Goal: Task Accomplishment & Management: Manage account settings

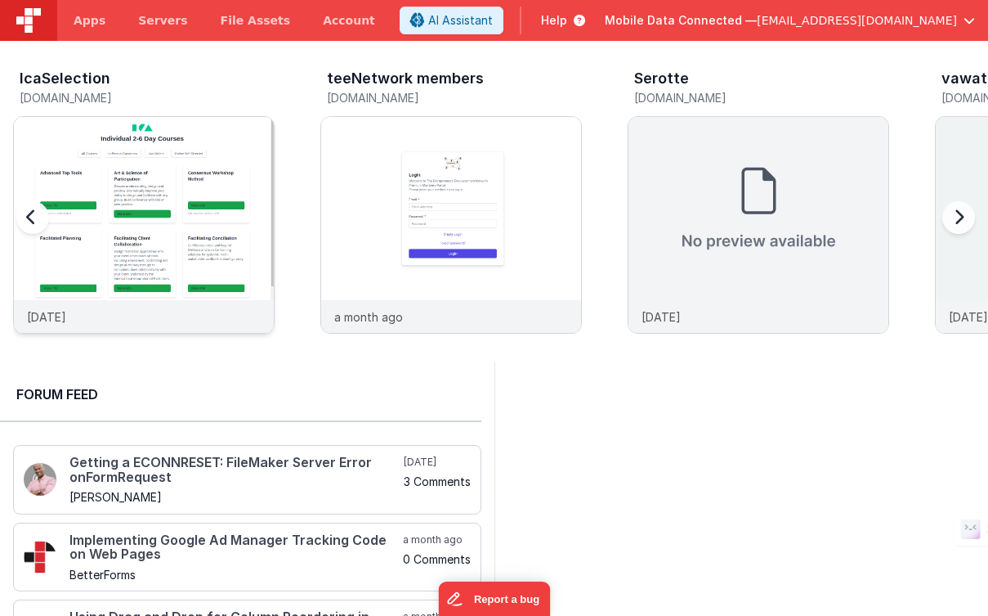
click at [191, 146] on img at bounding box center [144, 247] width 260 height 260
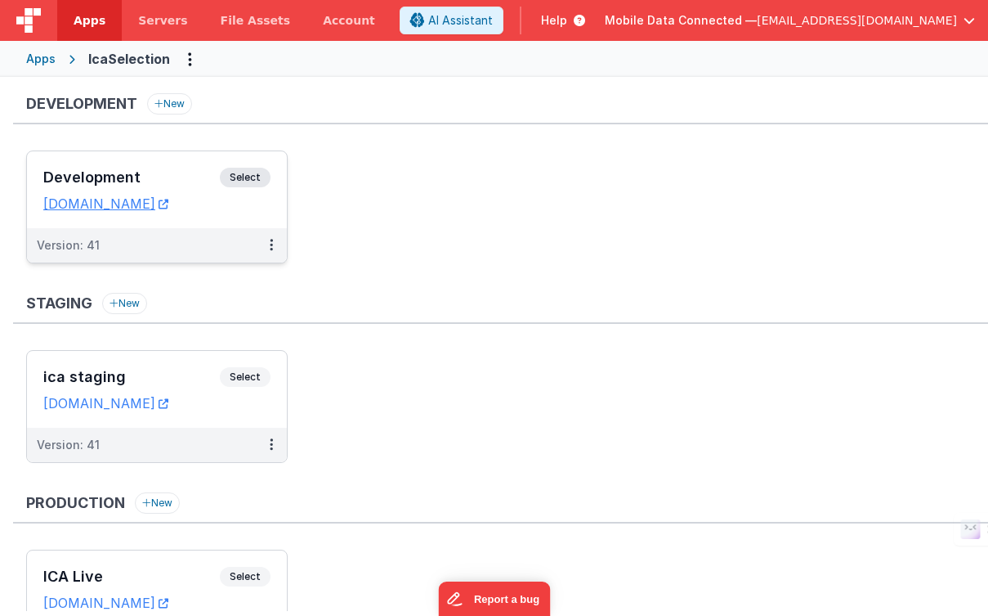
click at [254, 171] on span "Select" at bounding box center [245, 178] width 51 height 20
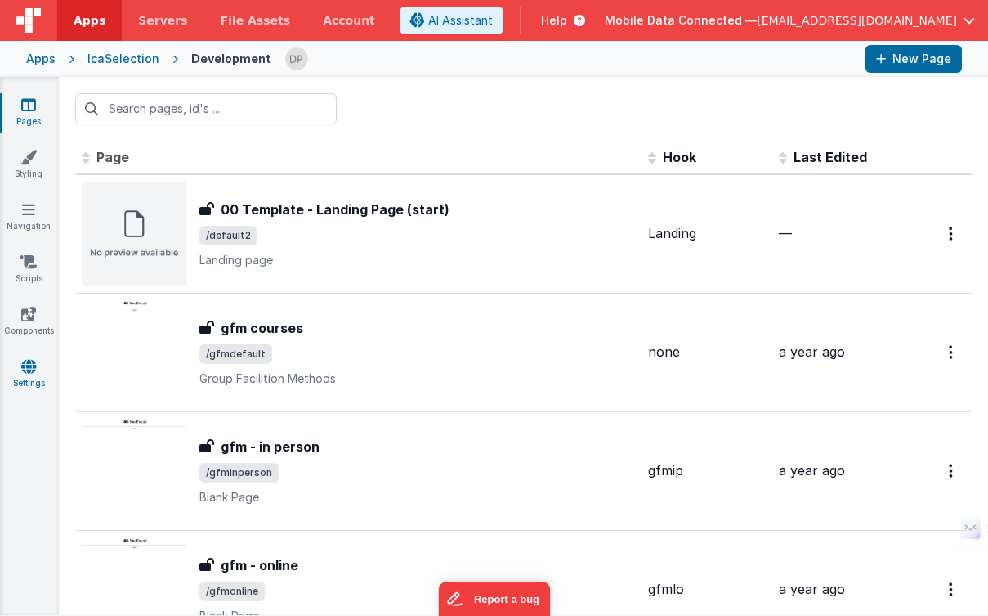
click at [37, 369] on link "Settings" at bounding box center [28, 374] width 59 height 33
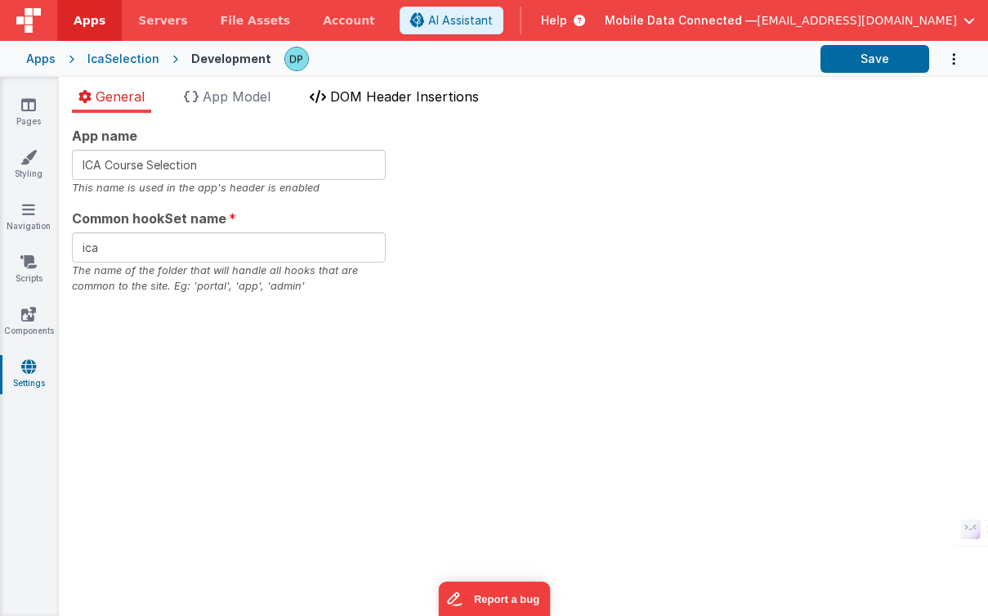
click at [444, 99] on span "DOM Header Insertions" at bounding box center [404, 96] width 149 height 16
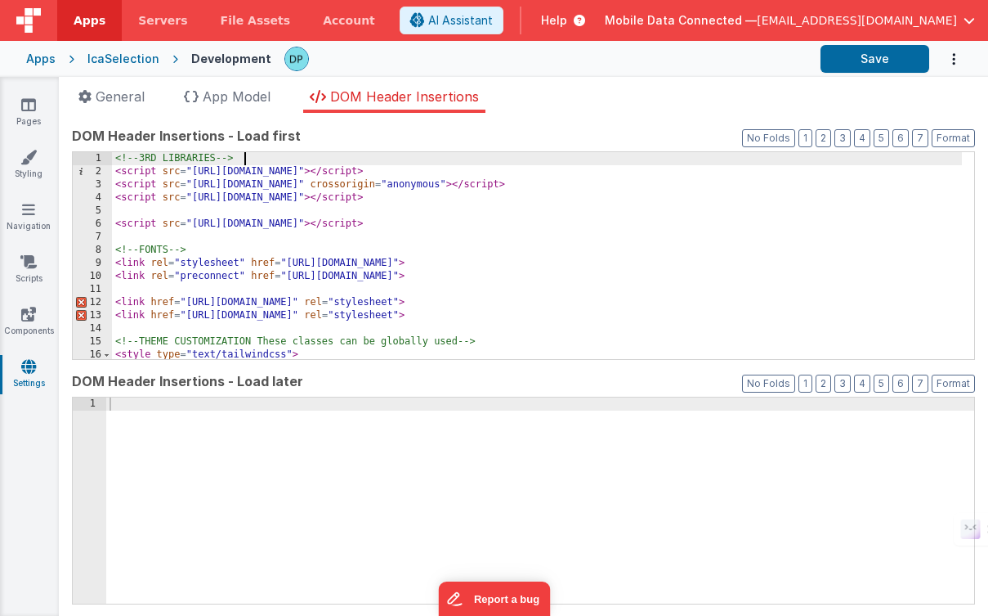
click at [337, 155] on div "<!-- 3RD LIBRARIES --> < script src = "[URL][DOMAIN_NAME]" > </ script > < scri…" at bounding box center [537, 268] width 850 height 233
click at [278, 152] on div "<!-- 3RD LIBRARIES --> < script src = "[URL][DOMAIN_NAME]" > </ script > < scri…" at bounding box center [537, 268] width 850 height 233
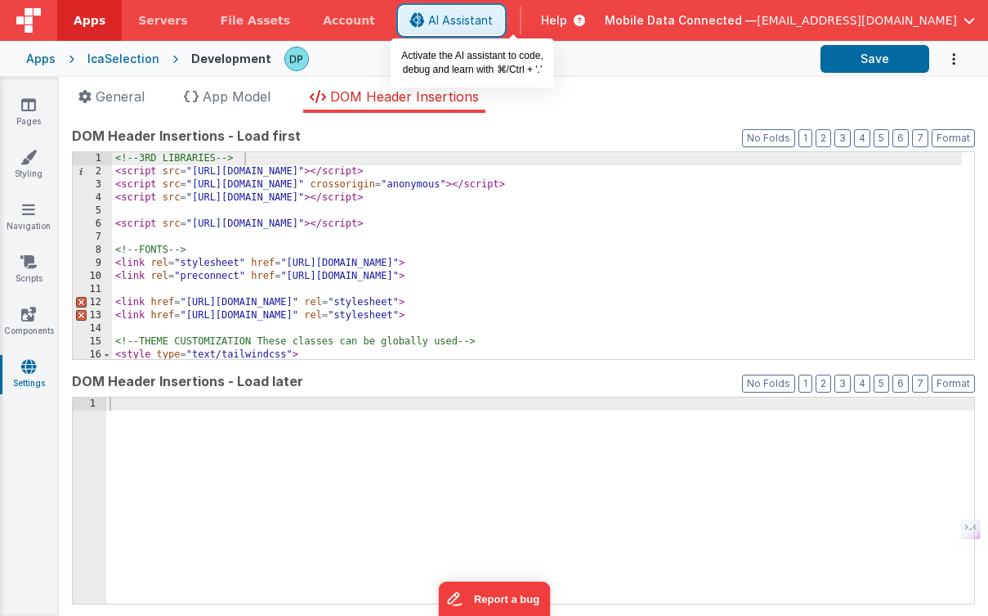
click at [493, 23] on span "AI Assistant" at bounding box center [460, 20] width 65 height 16
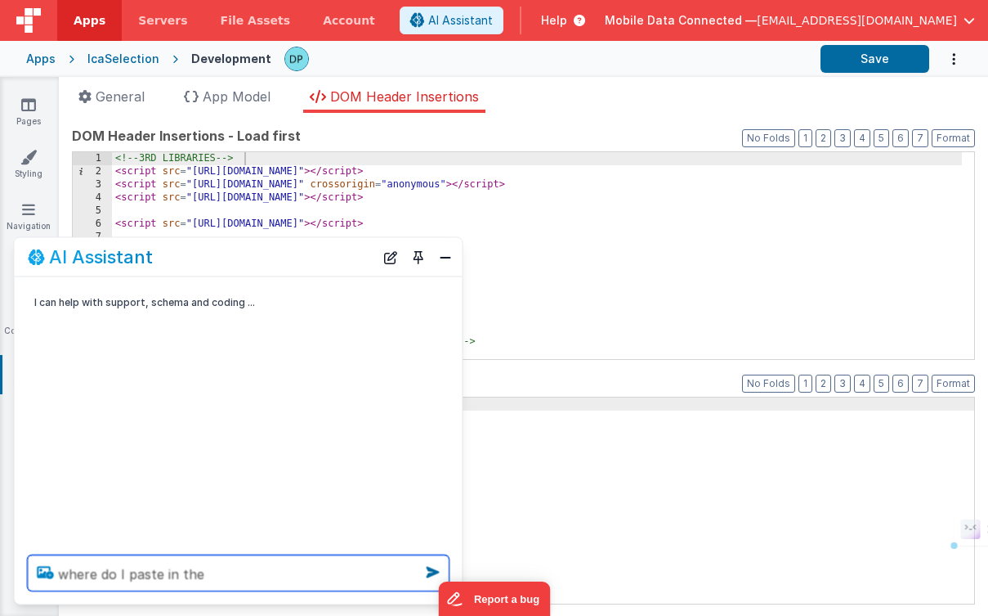
drag, startPoint x: 222, startPoint y: 576, endPoint x: 30, endPoint y: 571, distance: 192.2
click at [30, 571] on div "where do I paste in the" at bounding box center [239, 573] width 448 height 62
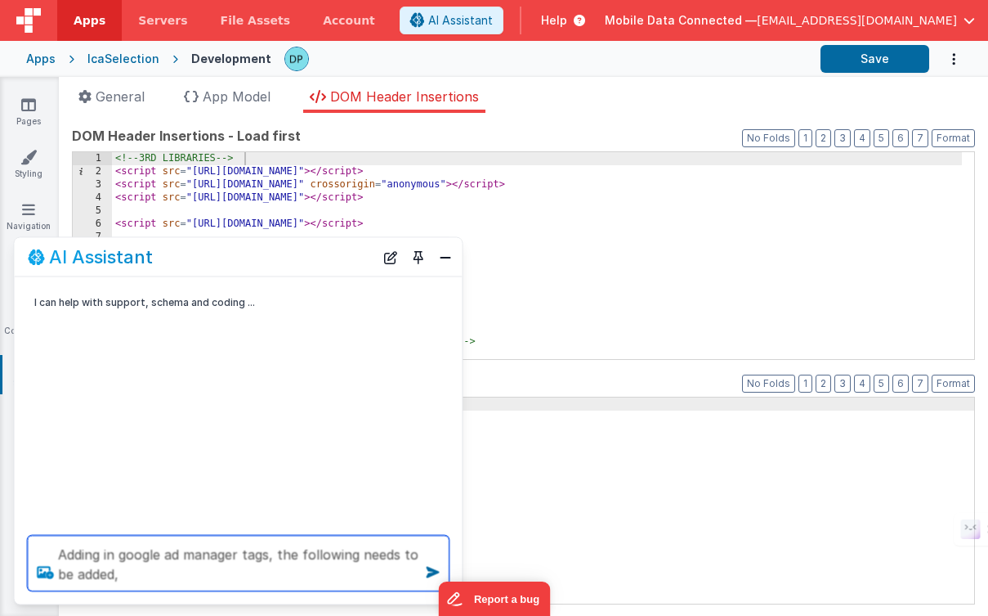
paste textarea "Paste this code as high in the <head> of the page as possible: <!-- Google Tag …"
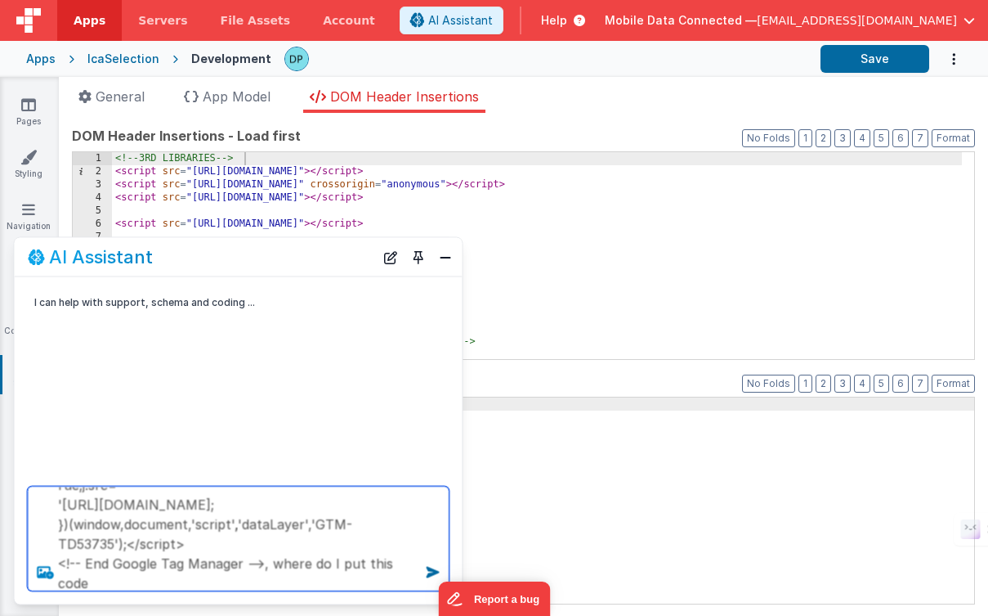
scroll to position [236, 0]
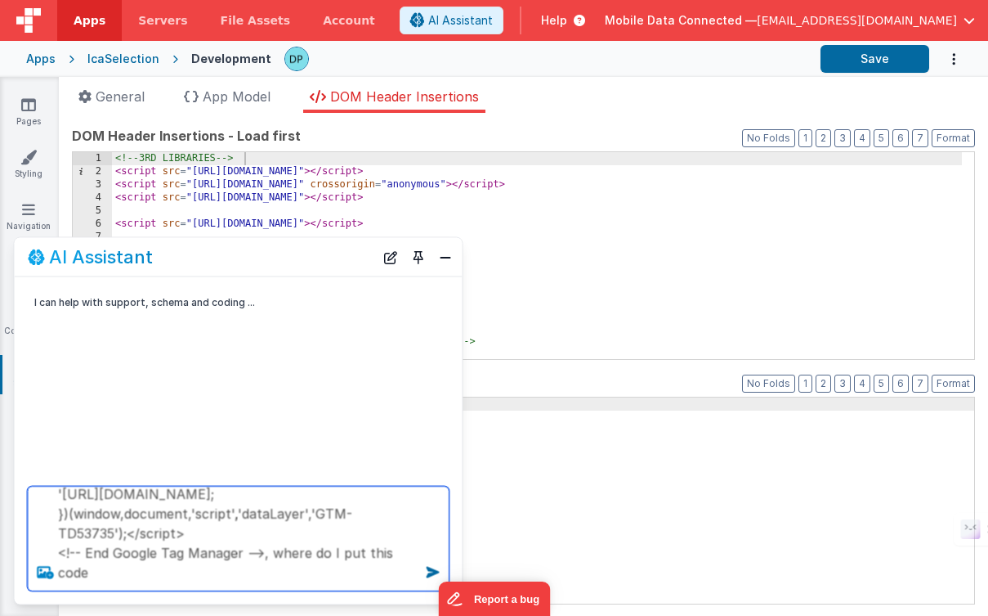
type textarea "Adding in google ad manager tags, the following needs to be added, Paste this c…"
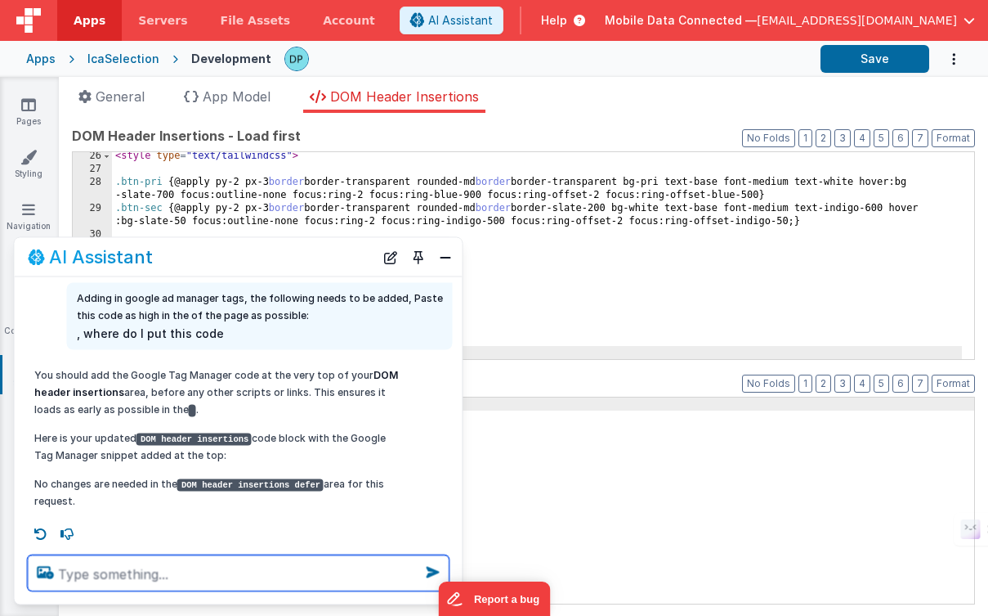
scroll to position [55, 0]
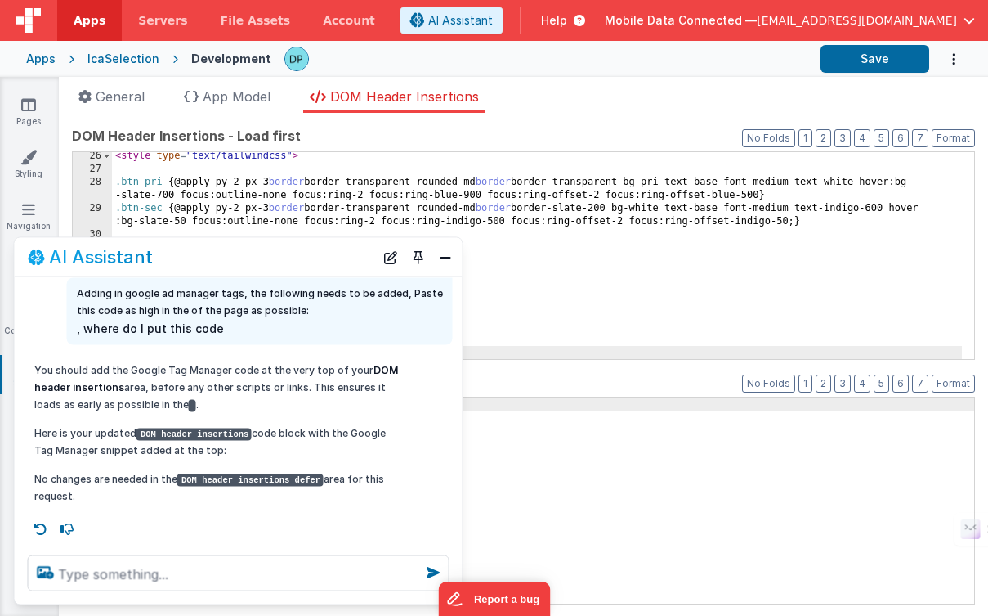
click at [495, 271] on div "< style type = "text/tailwindcss" > .btn-pri { @apply py-2 px-3 border border-t…" at bounding box center [537, 266] width 850 height 233
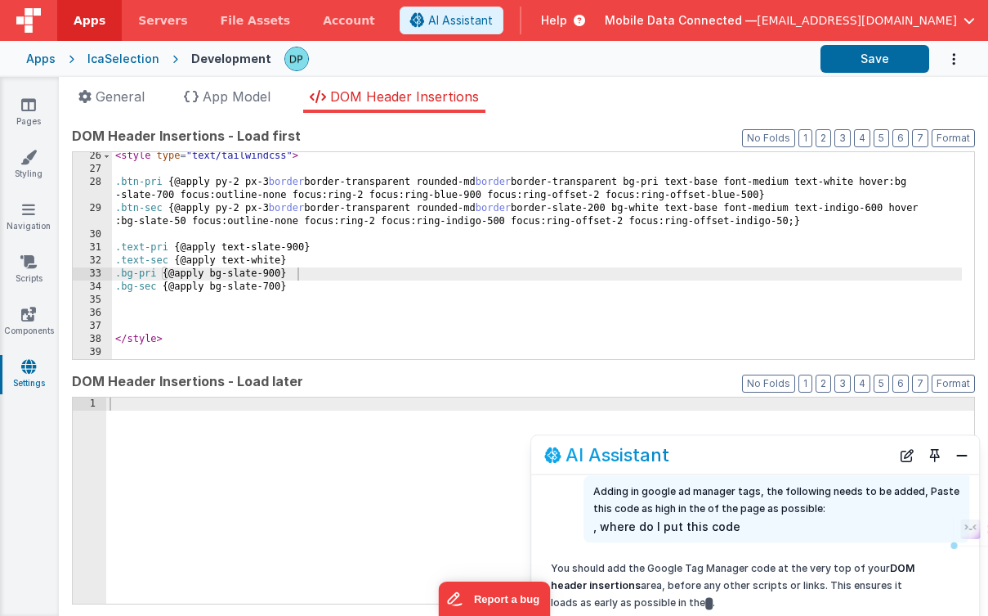
drag, startPoint x: 298, startPoint y: 258, endPoint x: 815, endPoint y: 455, distance: 554.0
click at [815, 455] on div "AI Assistant" at bounding box center [717, 455] width 347 height 20
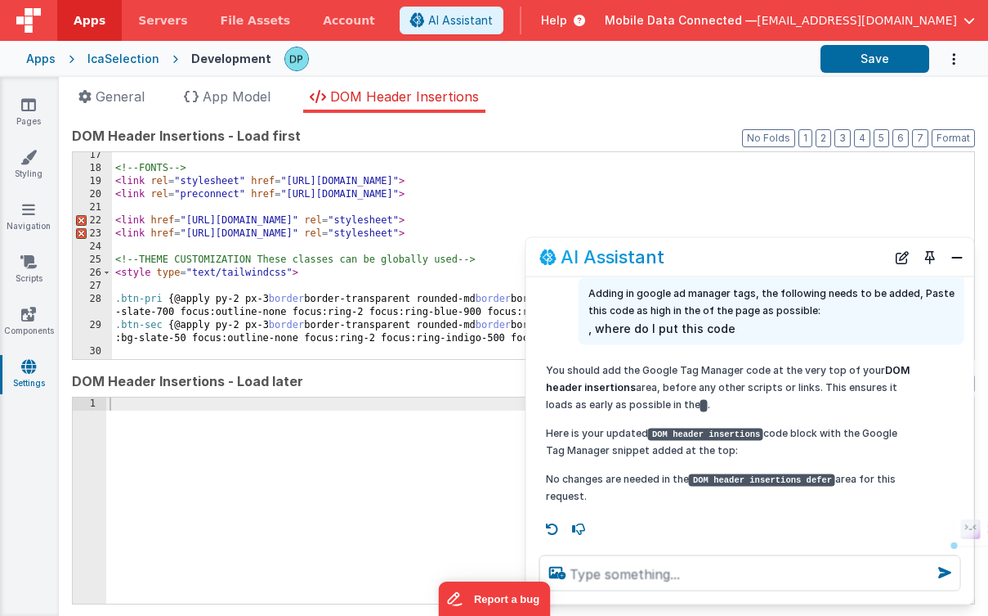
scroll to position [0, 0]
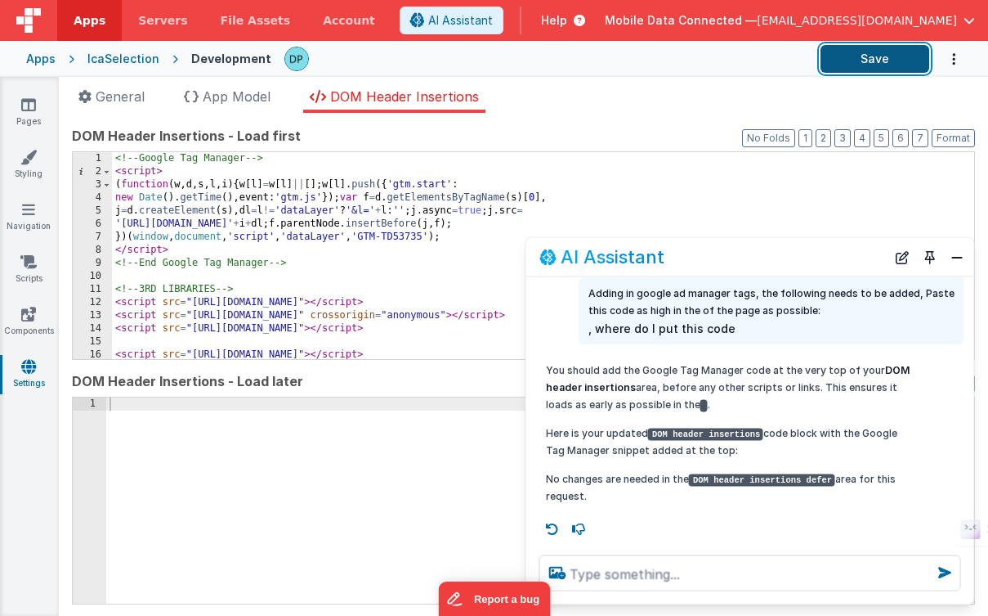
click at [874, 59] on button "Save" at bounding box center [875, 59] width 109 height 28
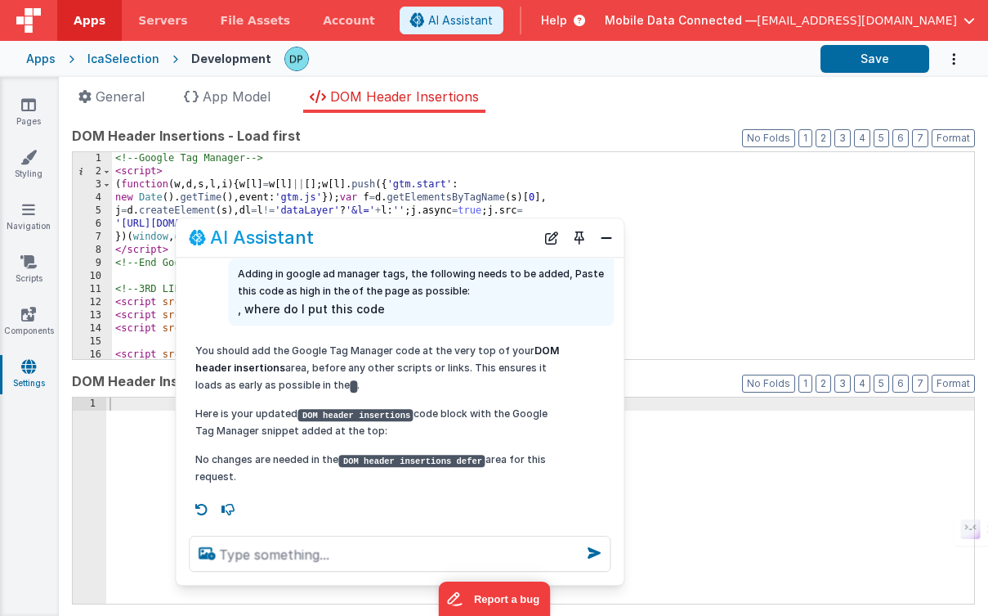
drag, startPoint x: 751, startPoint y: 255, endPoint x: 464, endPoint y: 249, distance: 287.0
click at [400, 236] on div "AI Assistant" at bounding box center [362, 238] width 347 height 20
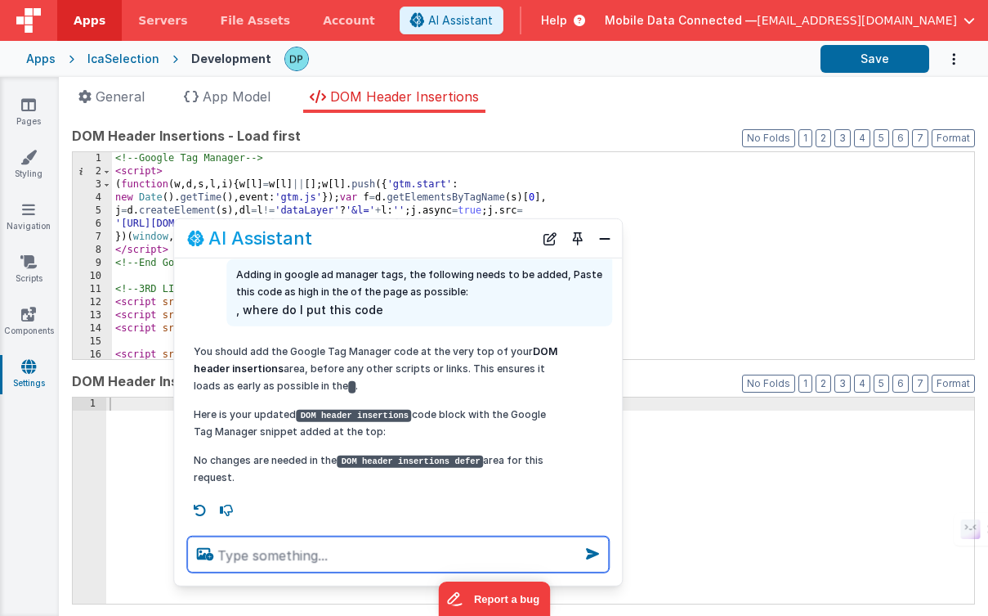
click at [293, 553] on textarea at bounding box center [398, 554] width 422 height 36
type textarea "T"
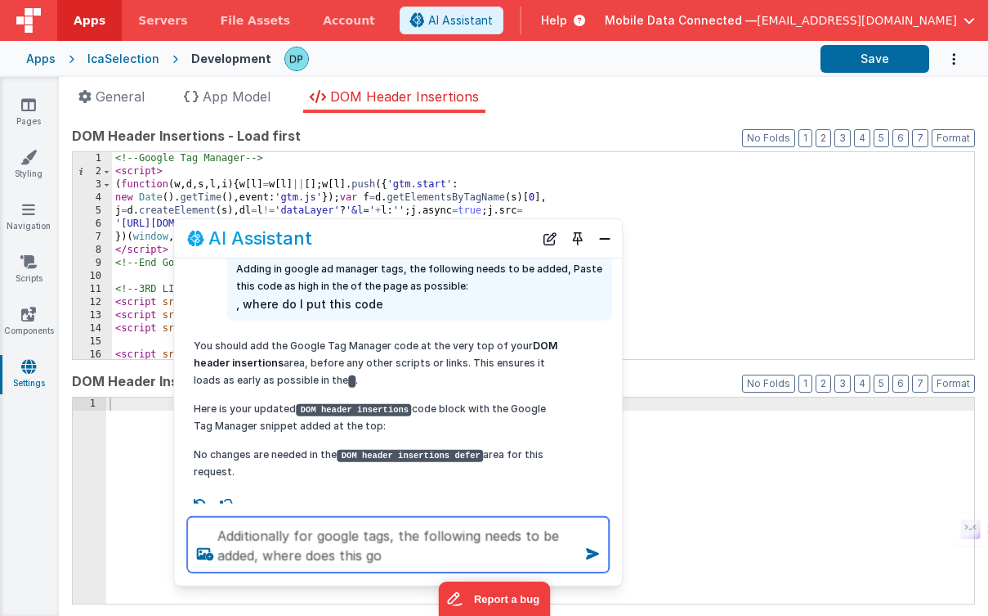
click at [258, 558] on textarea "Additionally for google tags, the following needs to be added, where does this …" at bounding box center [398, 545] width 422 height 56
paste textarea "Additionally, paste this code immediately after the opening <body> tag: <!-- Go…"
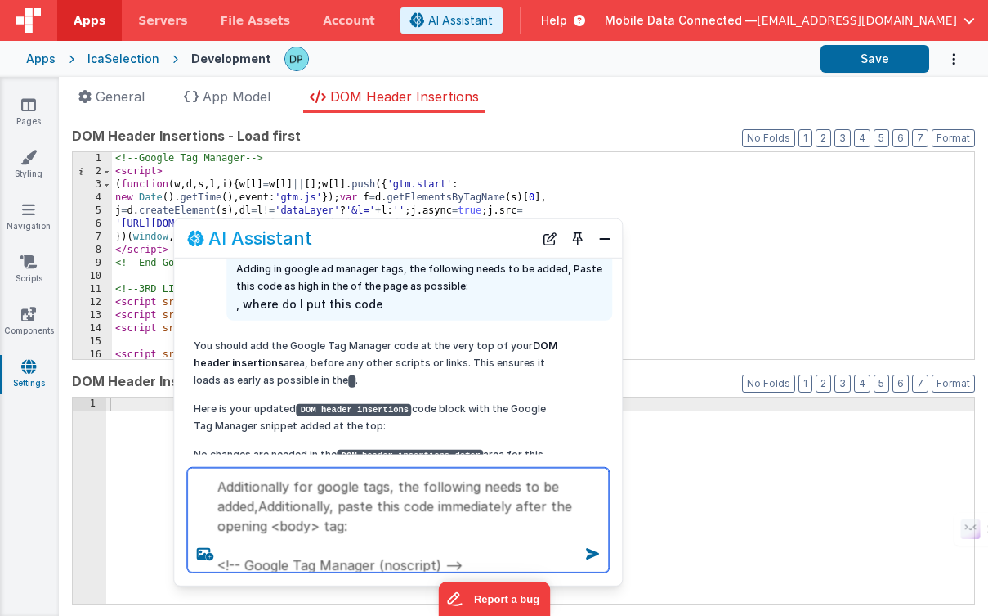
scroll to position [158, 0]
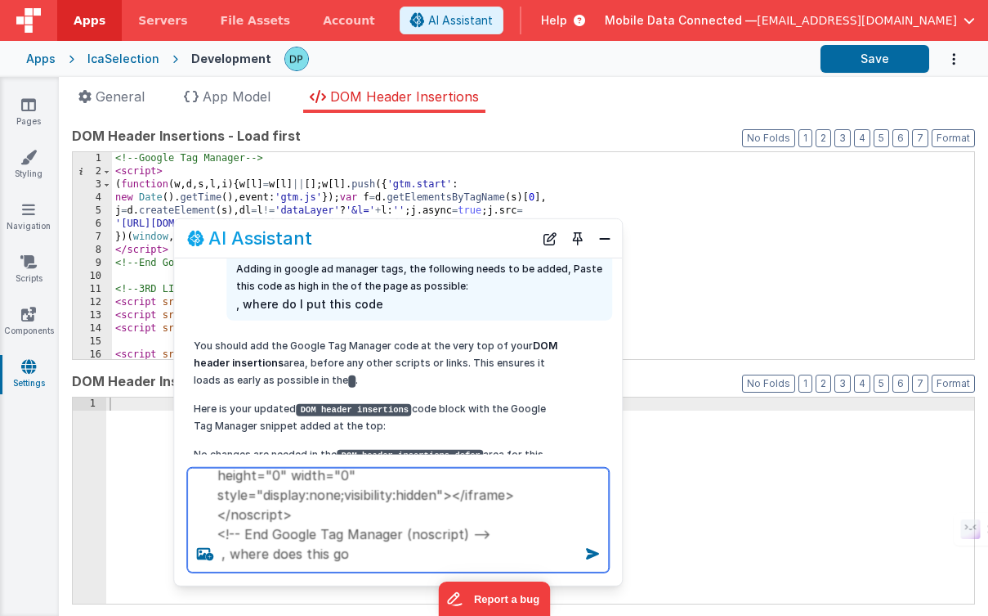
click at [369, 562] on textarea "Additionally for google tags, the following needs to be added,Additionally, pas…" at bounding box center [398, 520] width 422 height 105
type textarea "Additionally for google tags, the following needs to be added,Additionally, pas…"
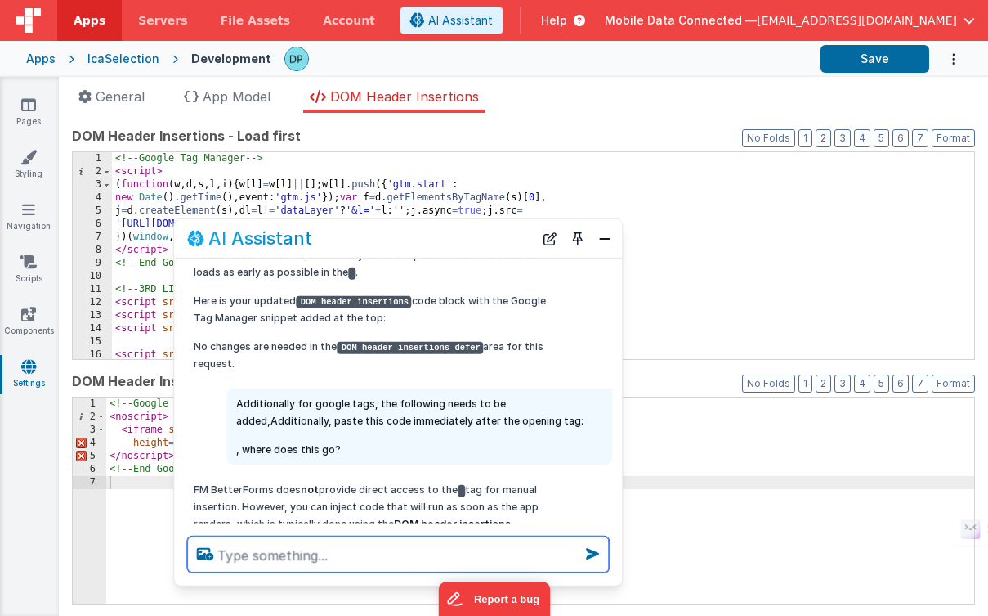
scroll to position [284, 0]
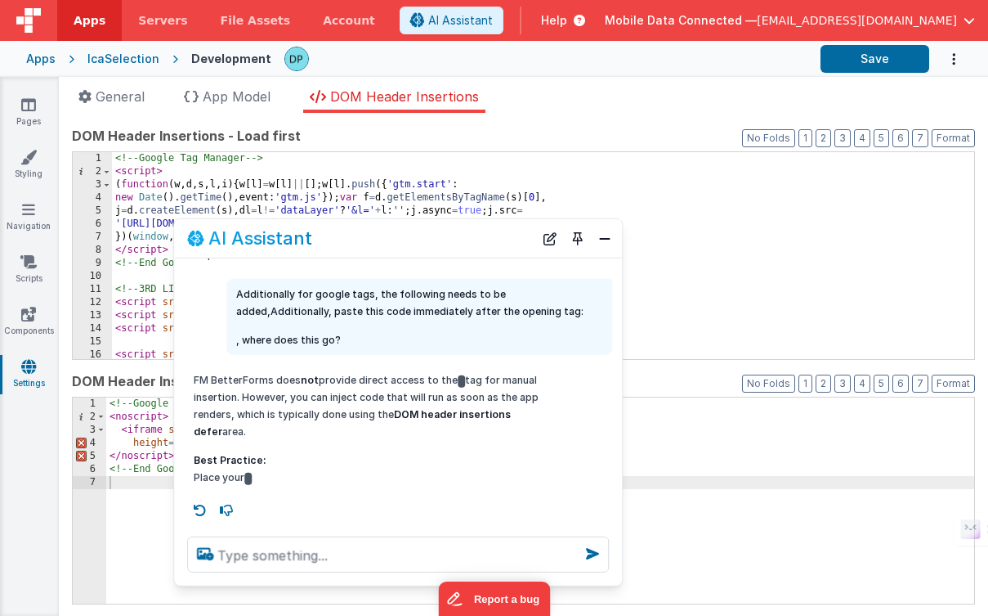
click at [132, 538] on div "<!-- Google Tag Manager (noscript) --> < noscript > < iframe src = "[URL][DOMAI…" at bounding box center [540, 513] width 868 height 233
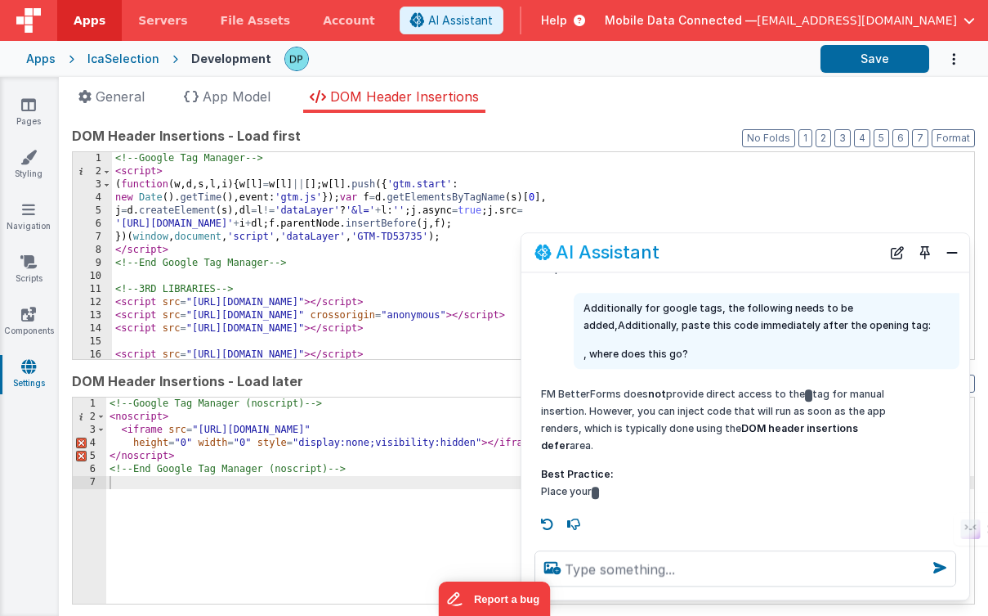
drag, startPoint x: 468, startPoint y: 236, endPoint x: 815, endPoint y: 250, distance: 347.7
click at [815, 250] on div "AI Assistant" at bounding box center [708, 253] width 347 height 20
click at [868, 58] on button "Save" at bounding box center [875, 59] width 109 height 28
click at [952, 251] on button "Close" at bounding box center [952, 252] width 21 height 23
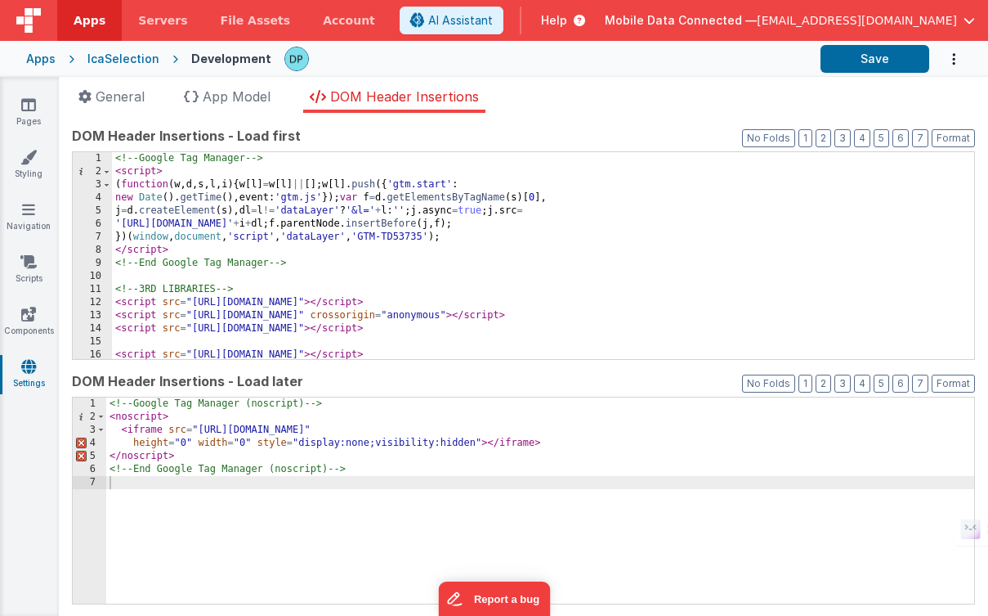
click at [128, 56] on div "IcaSelection" at bounding box center [123, 59] width 72 height 16
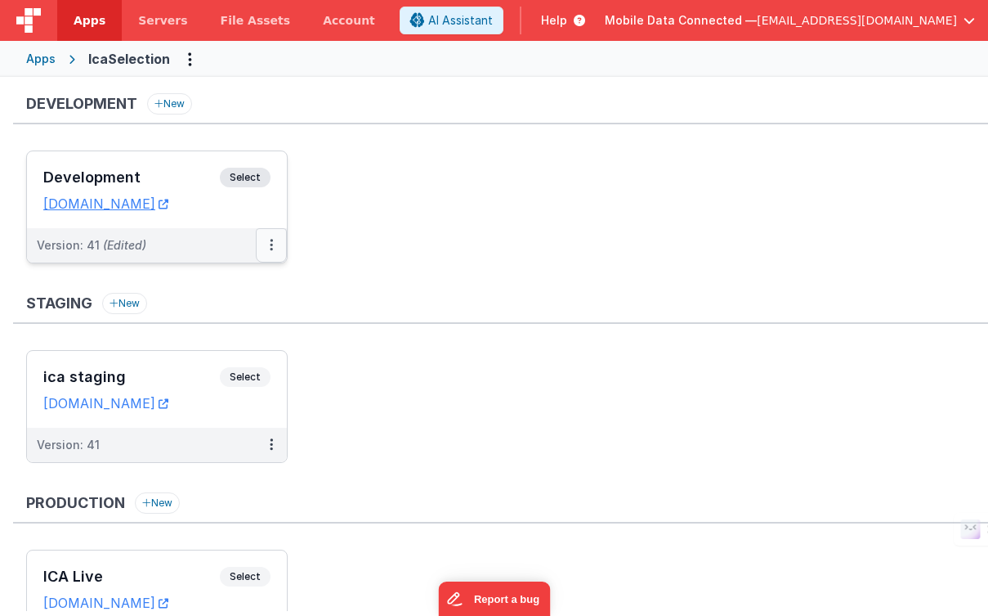
click at [271, 244] on icon at bounding box center [271, 244] width 3 height 1
click at [222, 335] on link "Deploy..." at bounding box center [215, 340] width 144 height 29
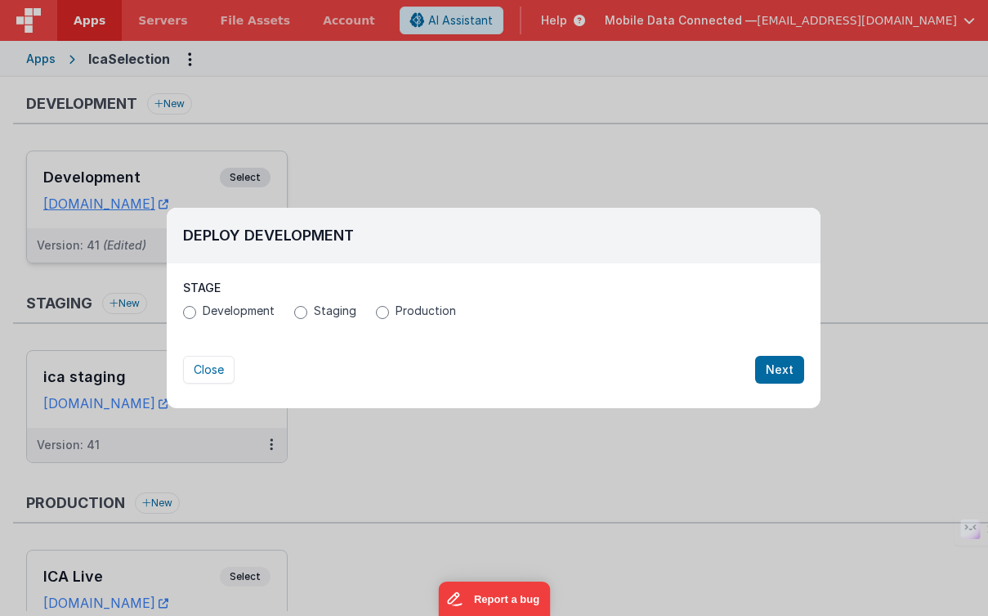
click at [334, 311] on span "Staging" at bounding box center [335, 310] width 43 height 16
click at [307, 311] on input "Staging" at bounding box center [300, 312] width 13 height 13
radio input "true"
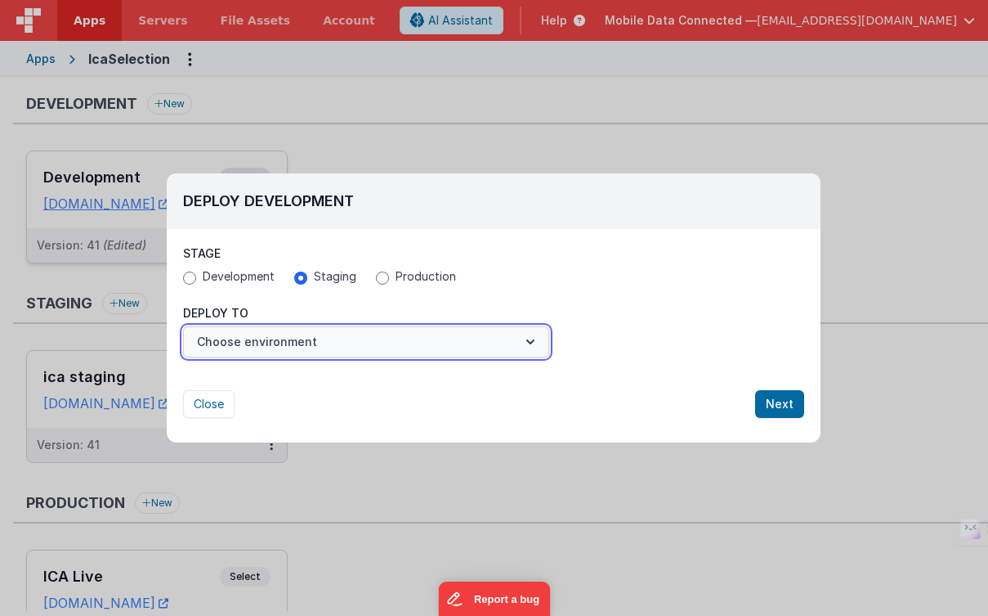
click at [359, 336] on button "Choose environment" at bounding box center [366, 341] width 366 height 31
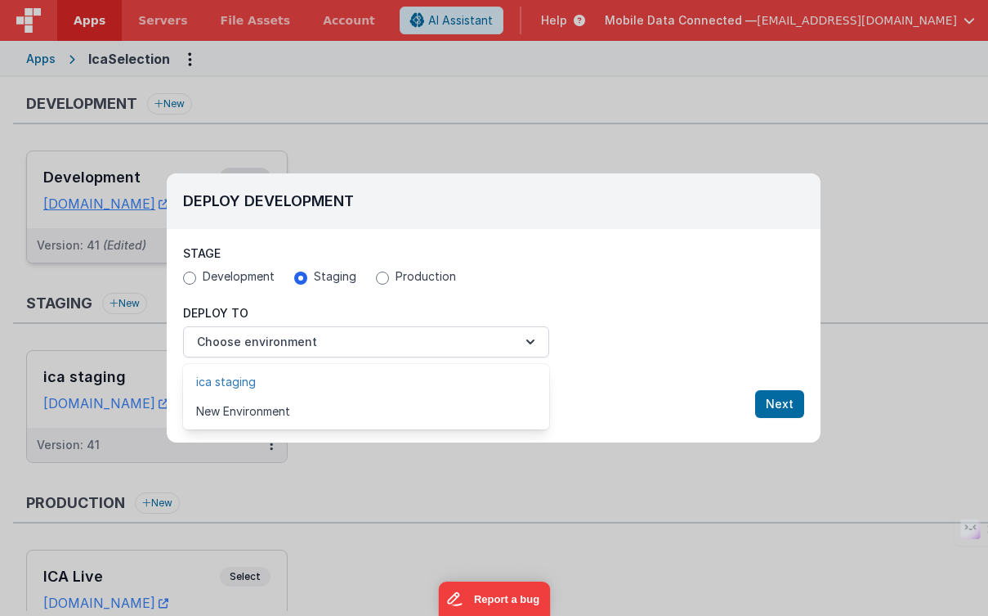
click at [332, 380] on link "ica staging" at bounding box center [366, 381] width 366 height 29
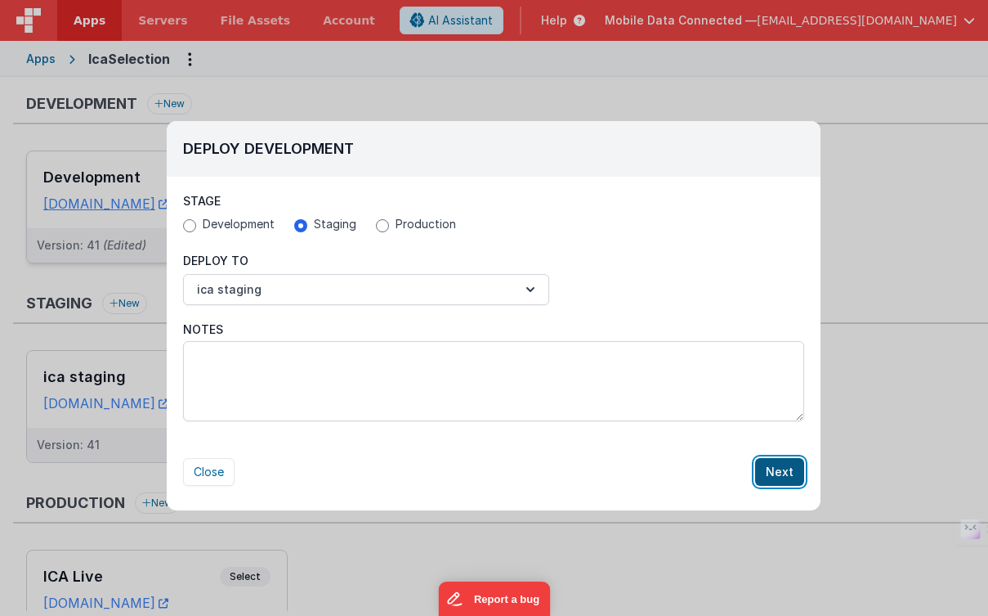
click at [779, 471] on button "Next" at bounding box center [779, 472] width 49 height 28
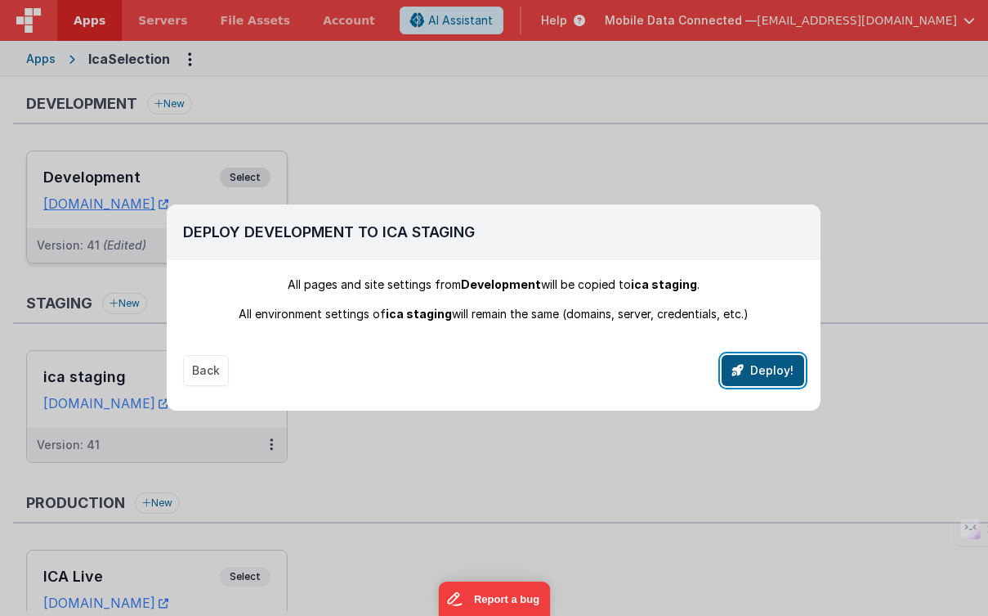
click at [764, 370] on button "Deploy!" at bounding box center [763, 370] width 83 height 31
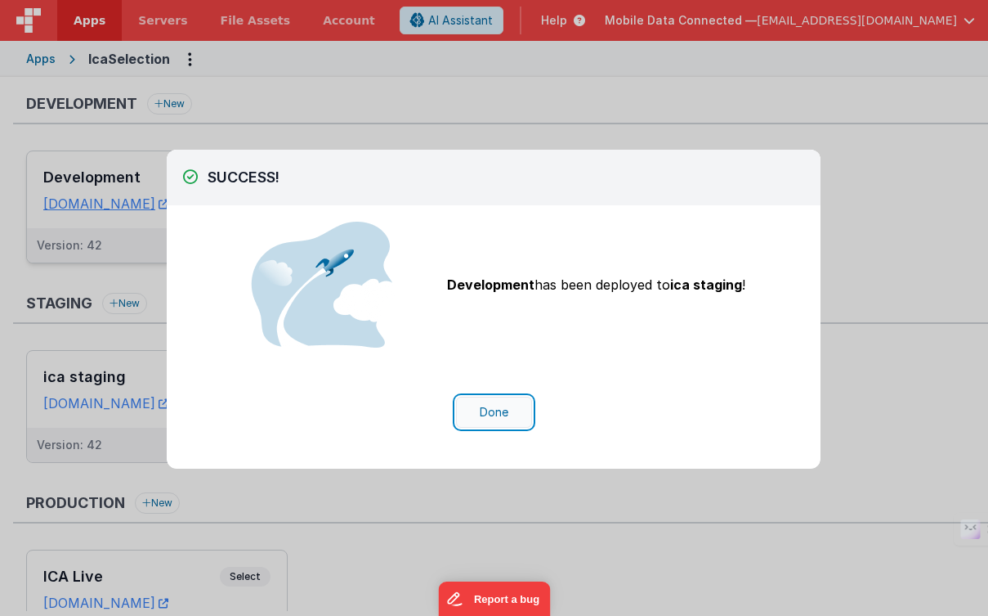
click at [487, 413] on button "Done" at bounding box center [494, 412] width 76 height 31
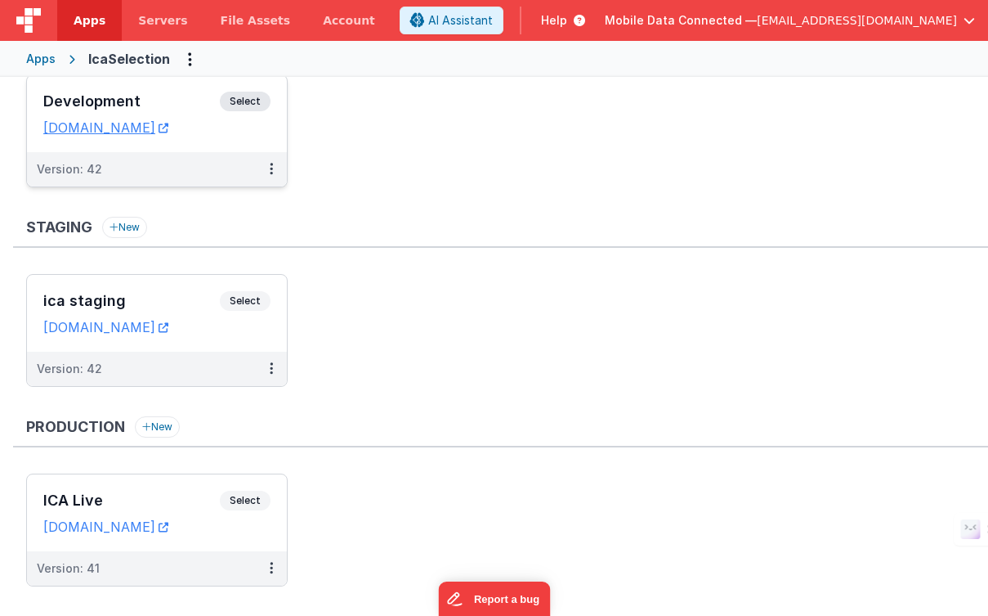
scroll to position [108, 0]
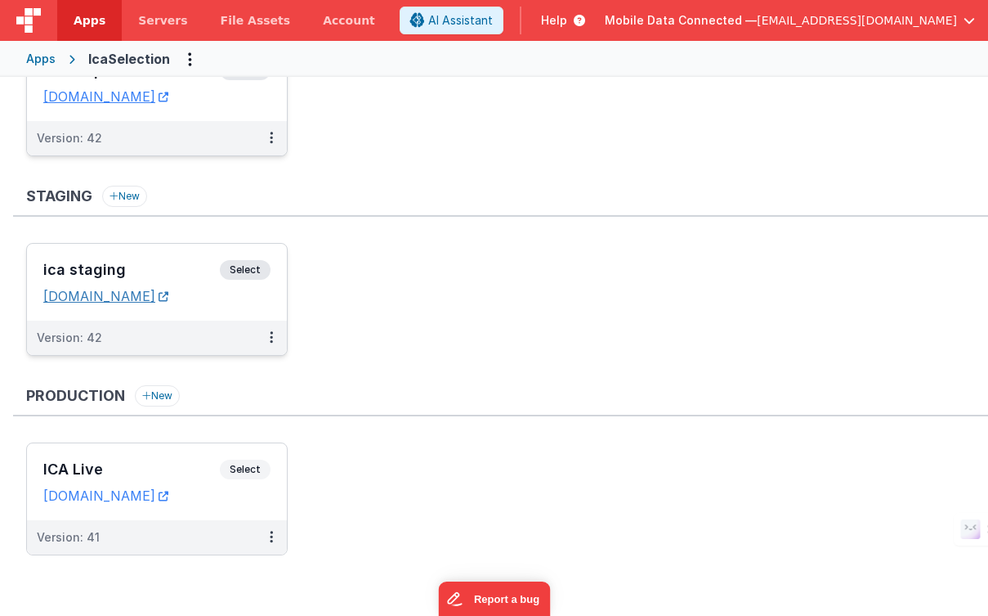
click at [168, 298] on link "[DOMAIN_NAME]" at bounding box center [105, 296] width 125 height 16
click at [44, 59] on div "Apps" at bounding box center [40, 59] width 29 height 16
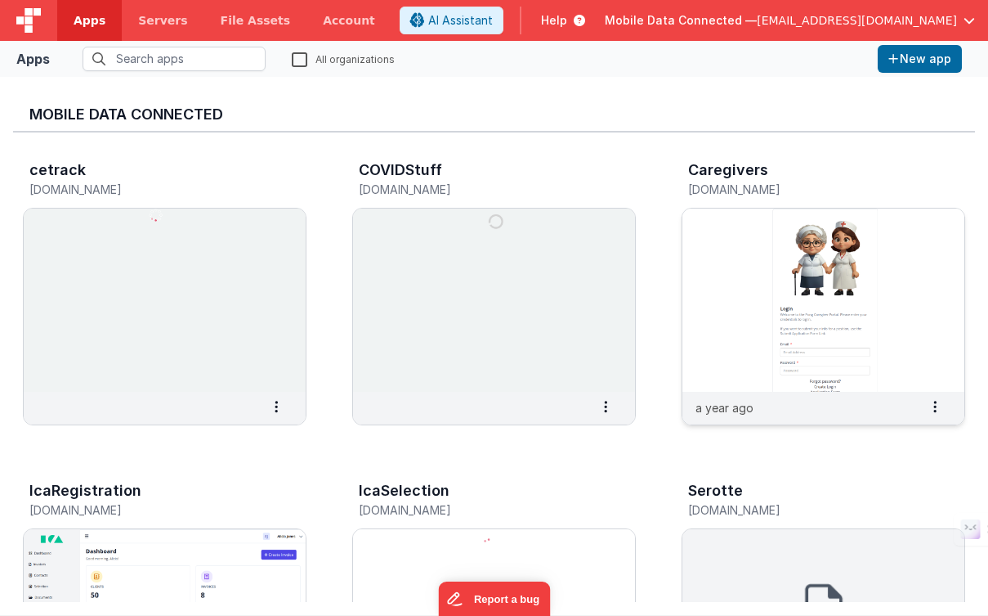
click at [784, 302] on img at bounding box center [824, 299] width 282 height 183
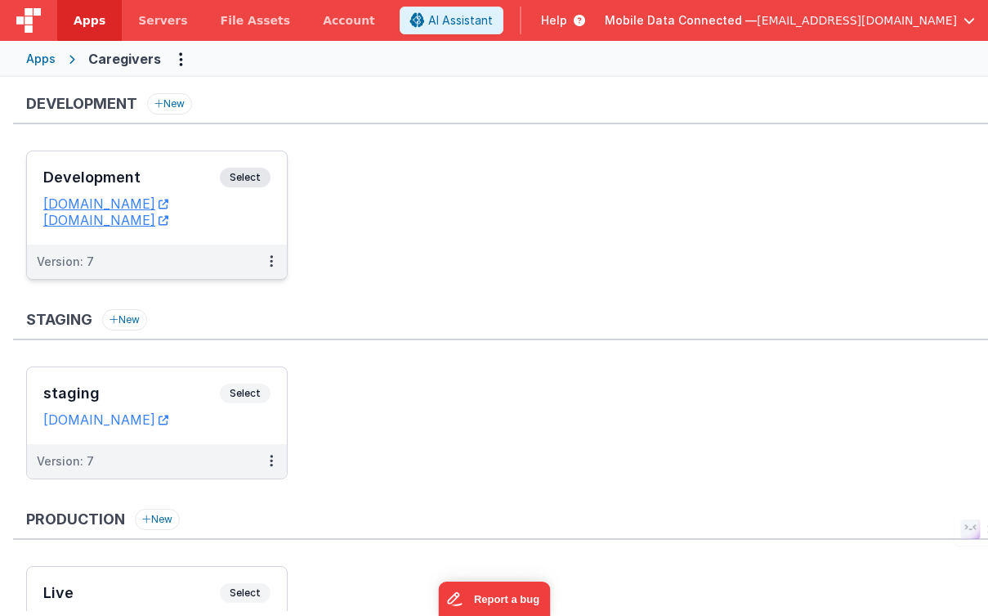
click at [253, 177] on span "Select" at bounding box center [245, 178] width 51 height 20
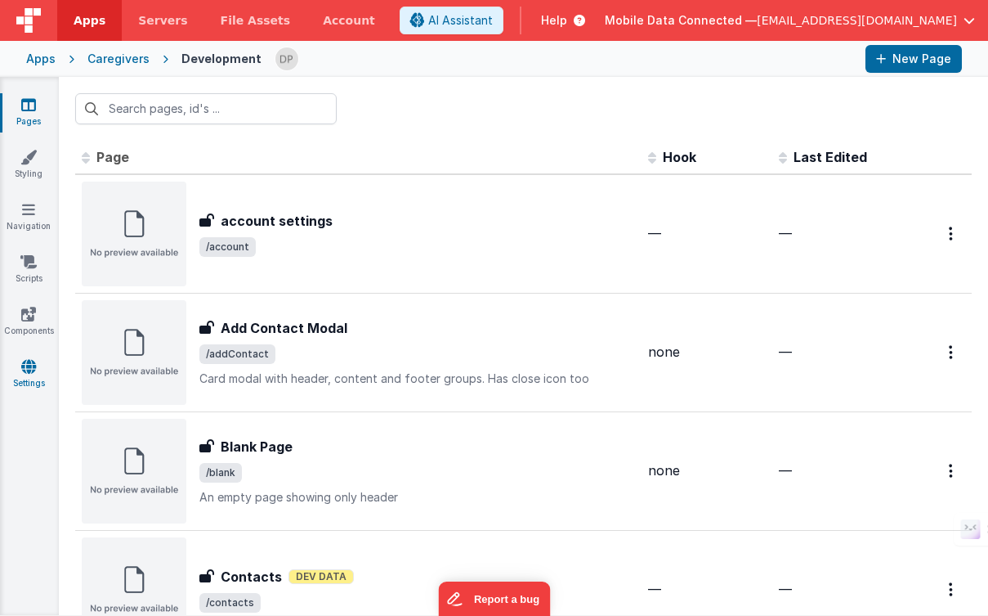
click at [34, 370] on icon at bounding box center [28, 366] width 15 height 16
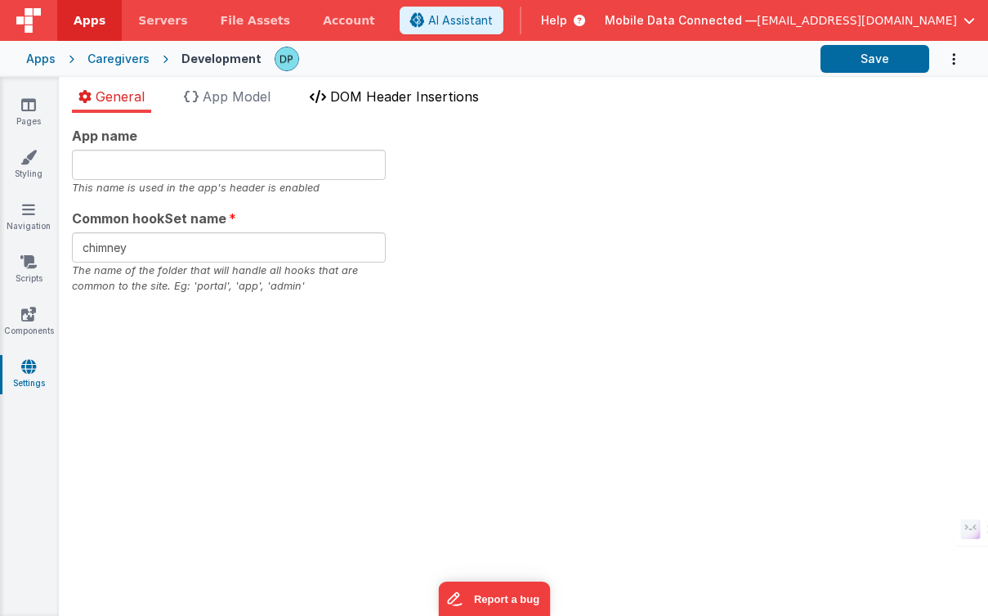
click at [347, 93] on span "DOM Header Insertions" at bounding box center [404, 96] width 149 height 16
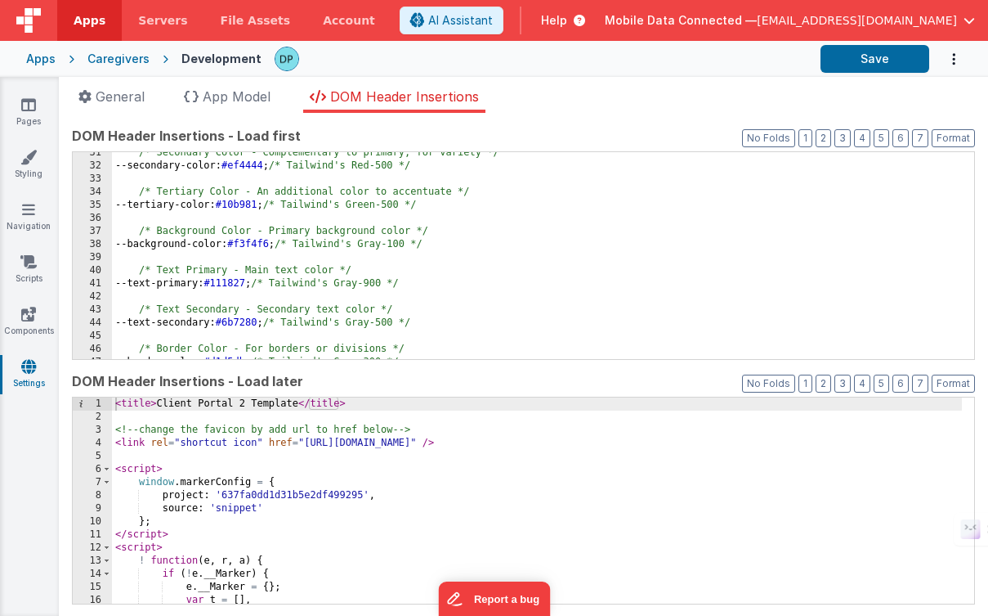
scroll to position [114, 0]
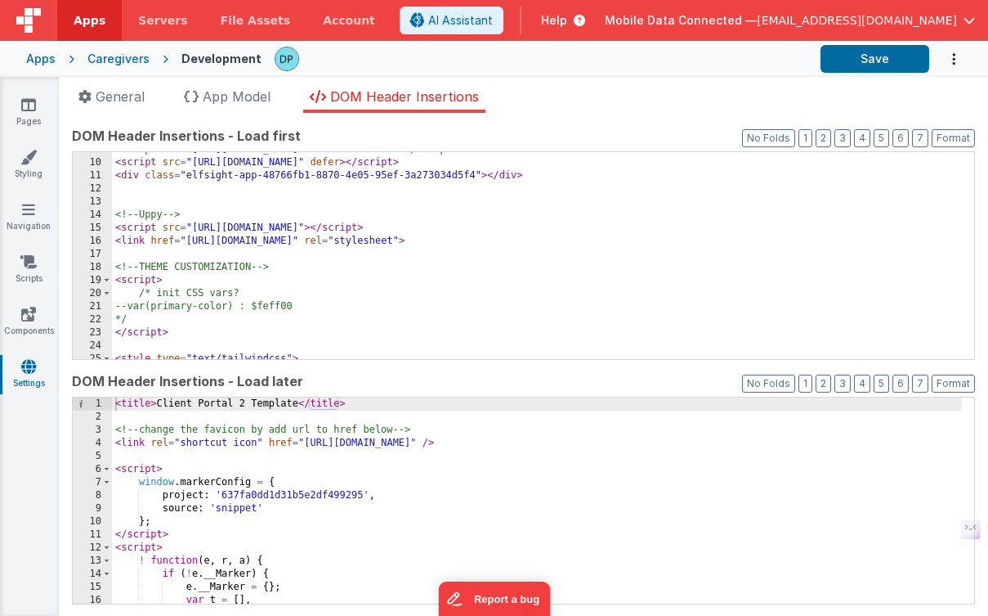
click at [40, 59] on div "Apps" at bounding box center [40, 59] width 29 height 16
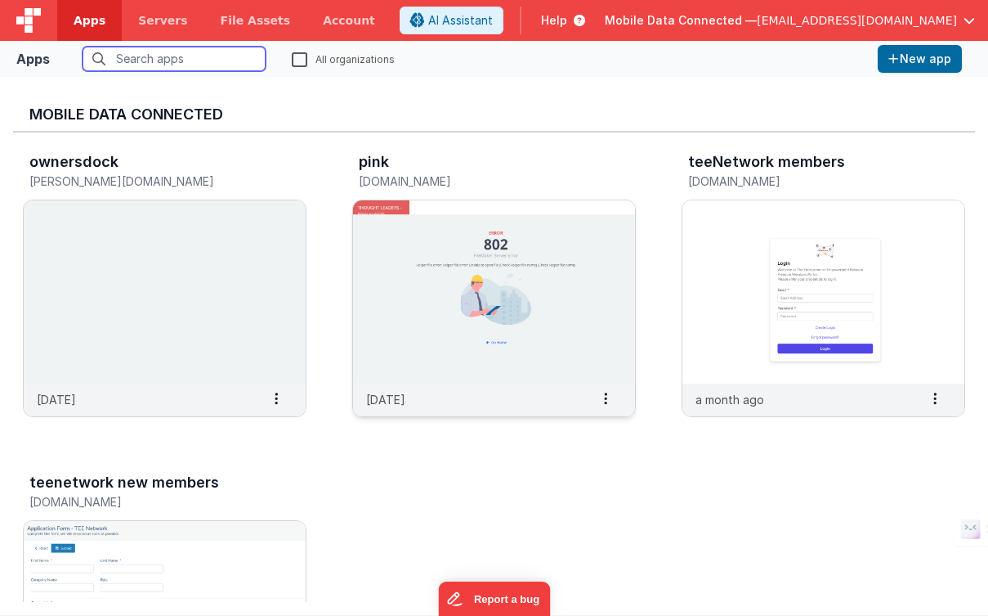
scroll to position [2303, 0]
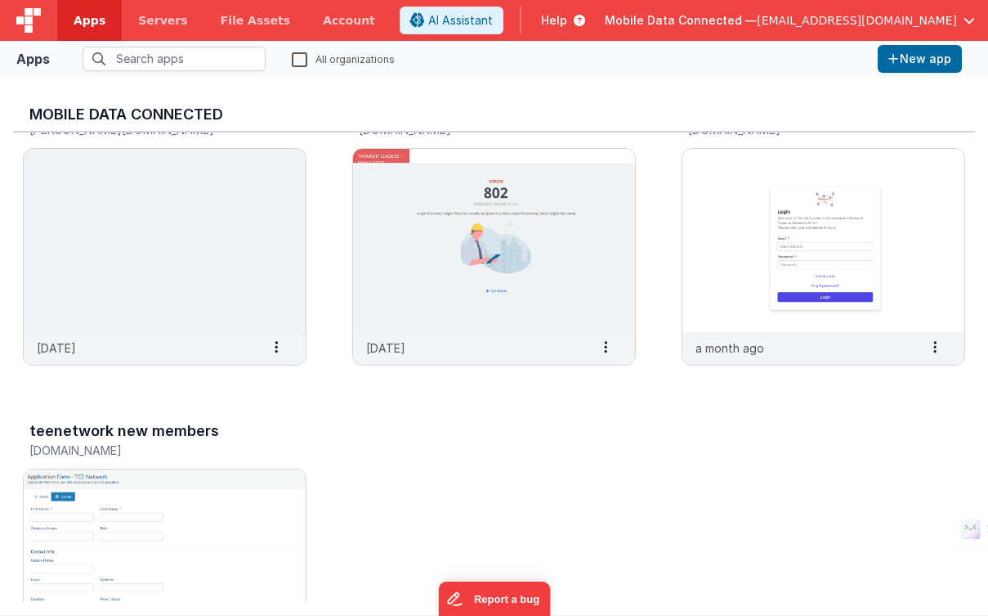
click at [843, 19] on span "[EMAIL_ADDRESS][DOMAIN_NAME]" at bounding box center [857, 20] width 200 height 16
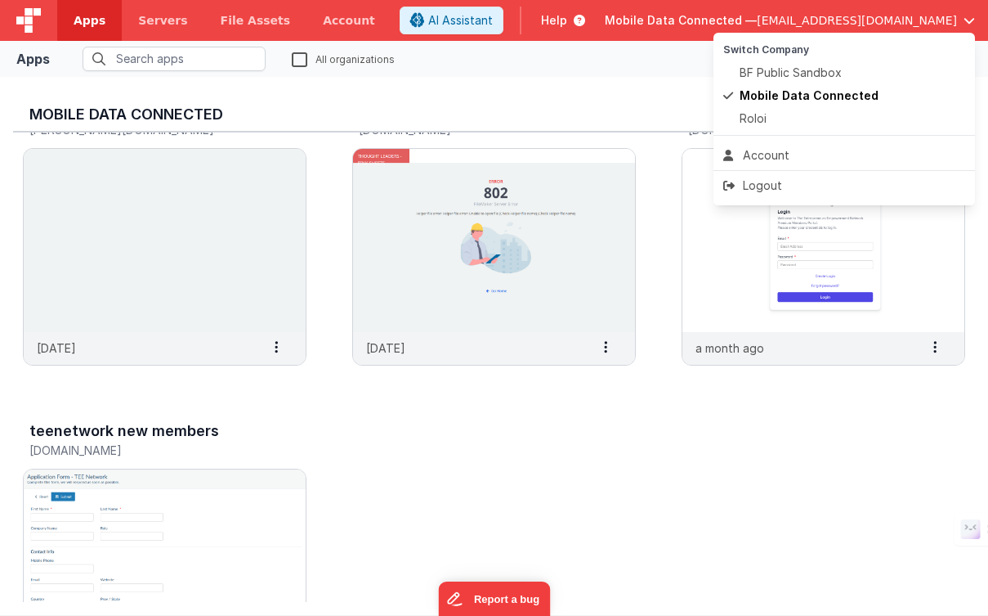
click at [612, 97] on button at bounding box center [494, 308] width 988 height 616
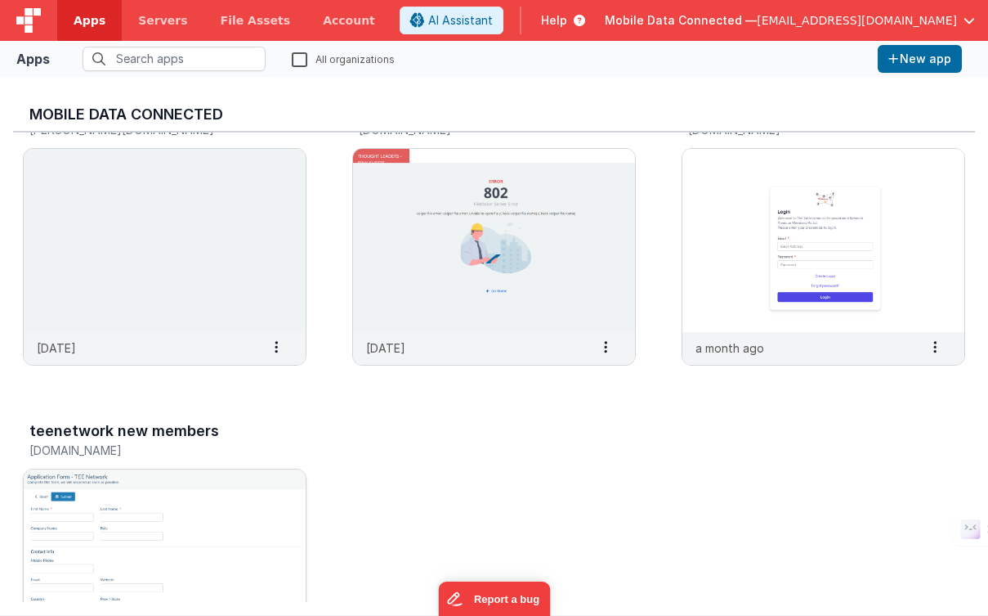
click at [238, 518] on img at bounding box center [165, 560] width 282 height 183
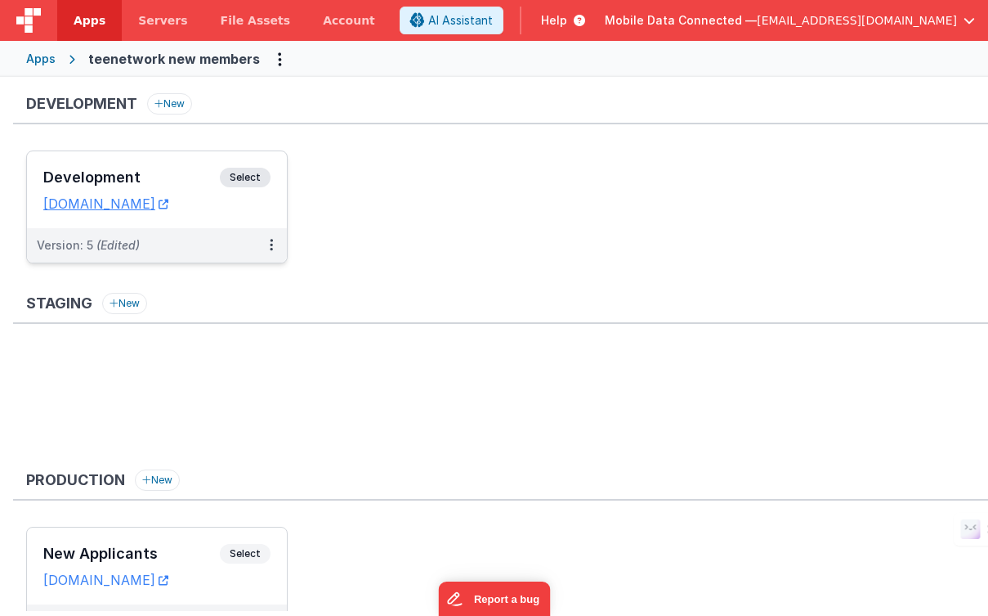
click at [251, 175] on span "Select" at bounding box center [245, 178] width 51 height 20
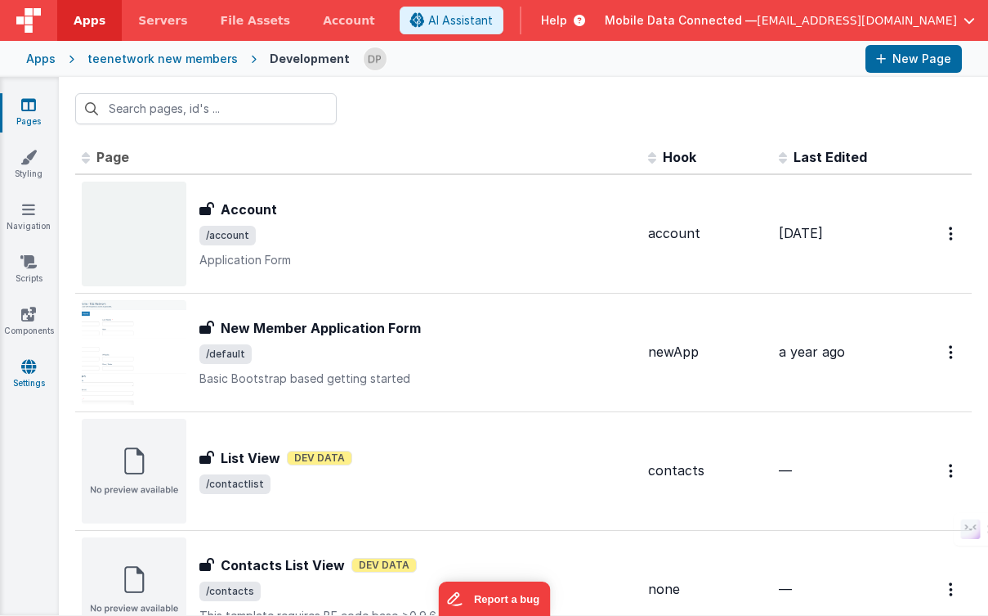
click at [33, 374] on icon at bounding box center [28, 366] width 15 height 16
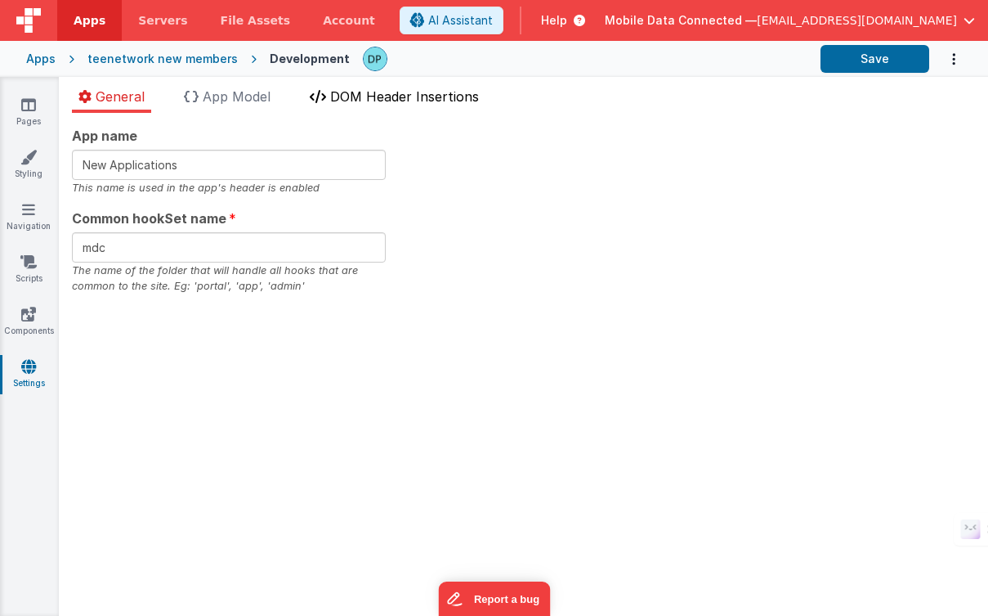
click at [425, 94] on span "DOM Header Insertions" at bounding box center [404, 96] width 149 height 16
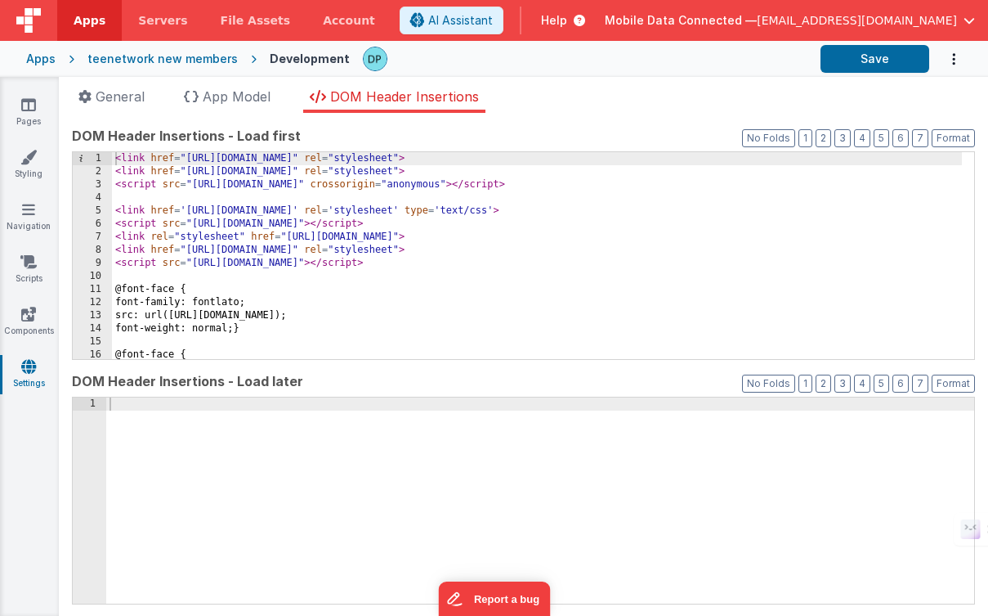
click at [178, 60] on div "teenetwork new members" at bounding box center [162, 59] width 150 height 16
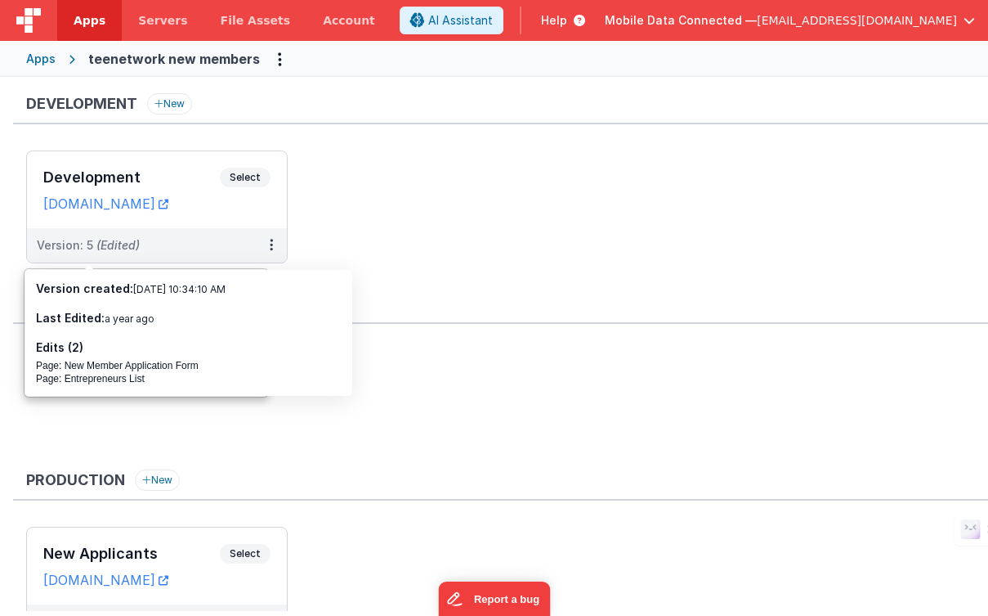
click at [47, 56] on div "Apps" at bounding box center [40, 59] width 29 height 16
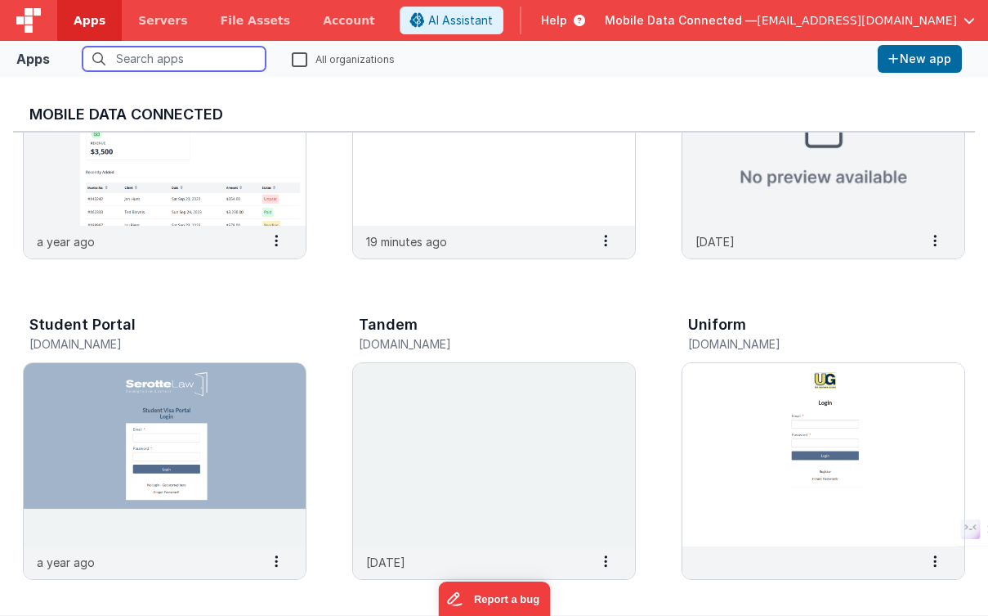
scroll to position [580, 0]
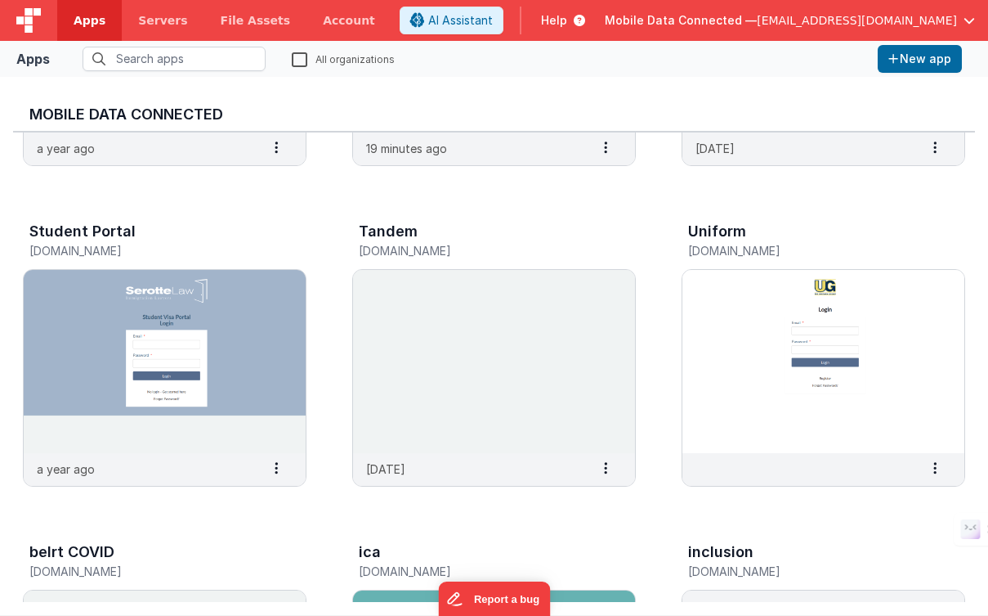
click at [858, 19] on span "[EMAIL_ADDRESS][DOMAIN_NAME]" at bounding box center [857, 20] width 200 height 16
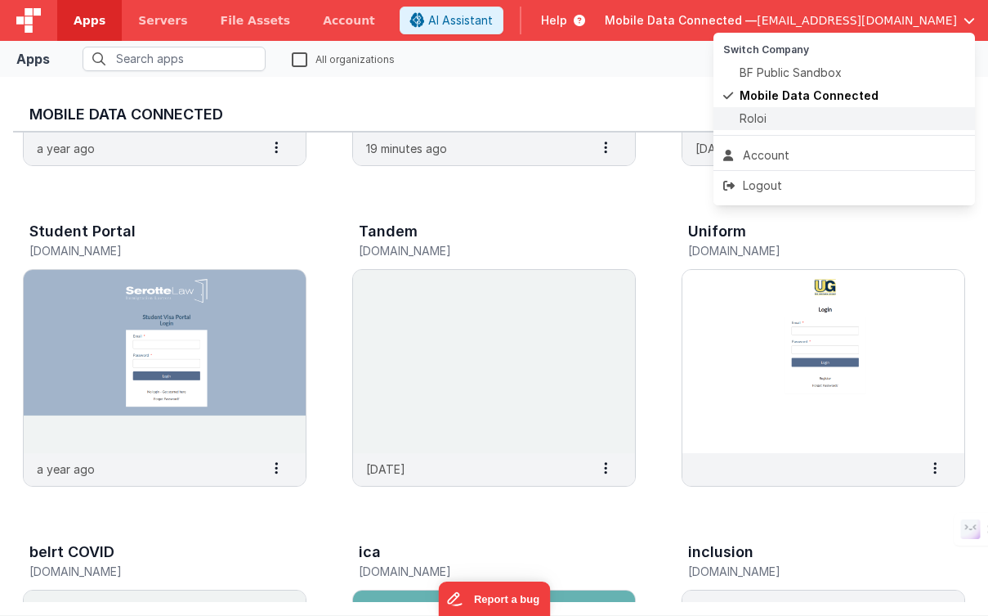
click at [799, 117] on div "Roloi" at bounding box center [845, 118] width 242 height 16
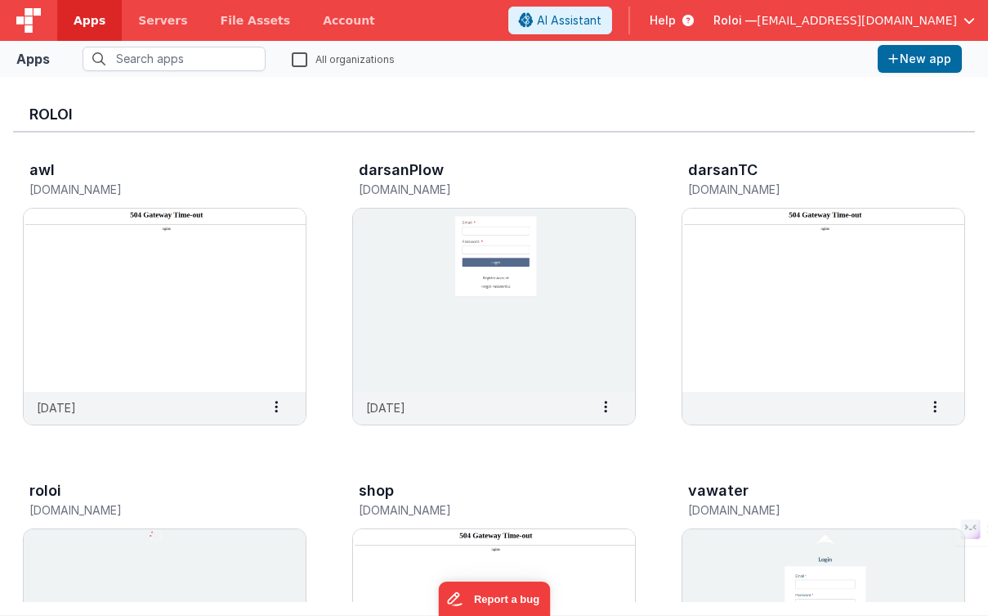
click at [863, 20] on span "[EMAIL_ADDRESS][DOMAIN_NAME]" at bounding box center [857, 20] width 200 height 16
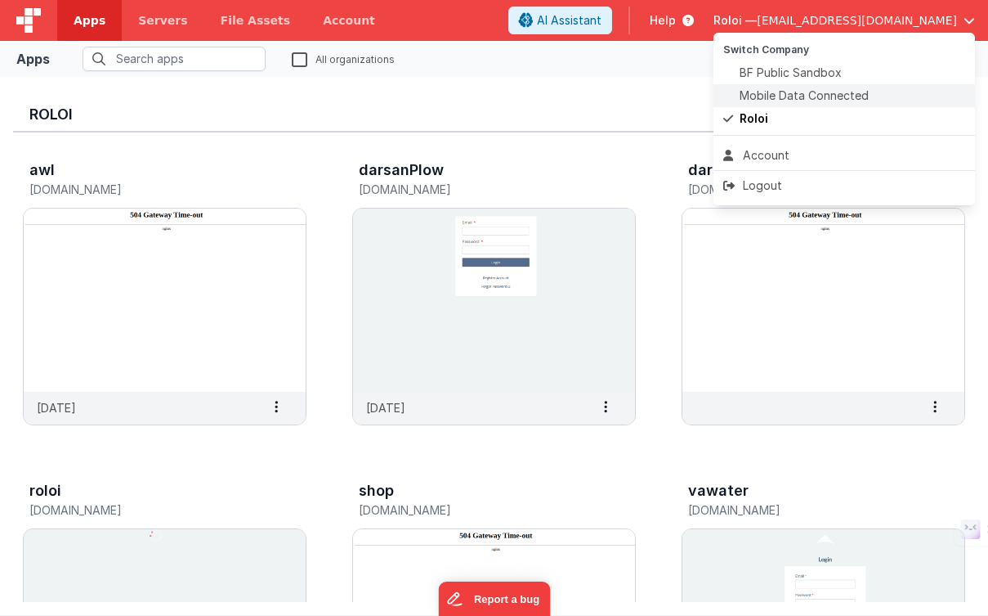
click at [822, 94] on span "Mobile Data Connected" at bounding box center [804, 95] width 129 height 16
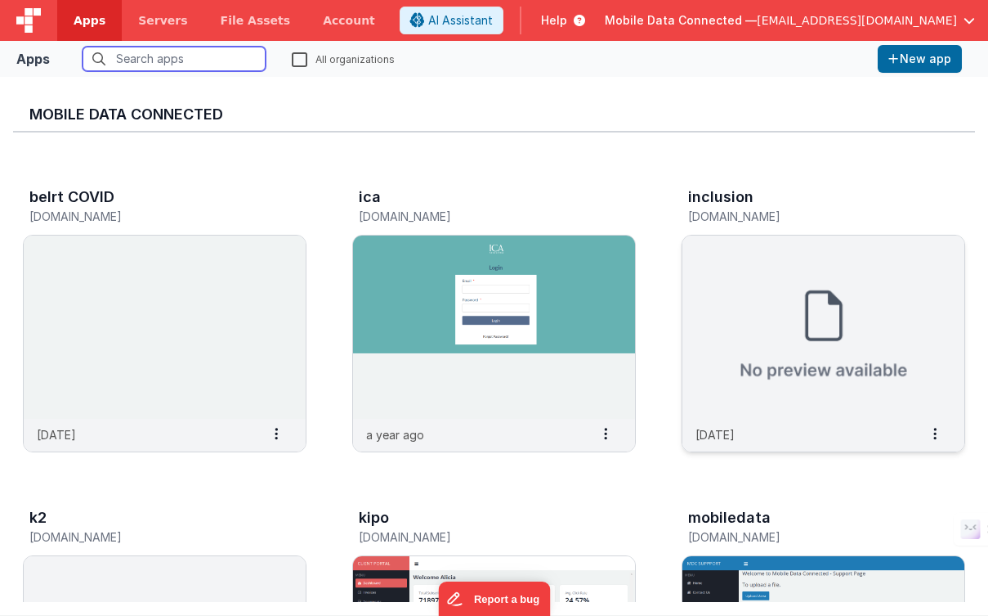
scroll to position [1072, 0]
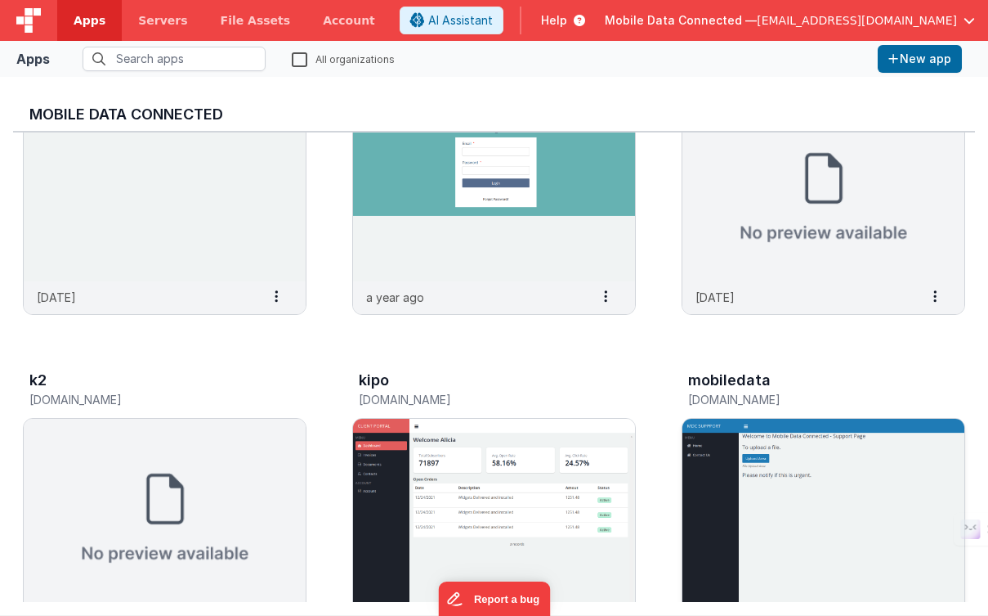
click at [742, 459] on img at bounding box center [824, 510] width 282 height 183
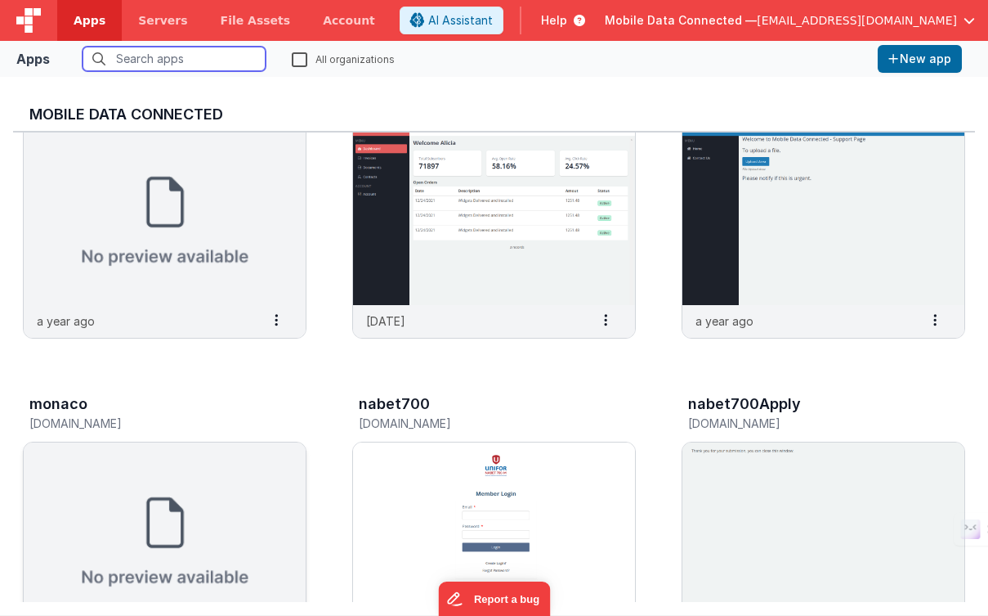
scroll to position [1154, 0]
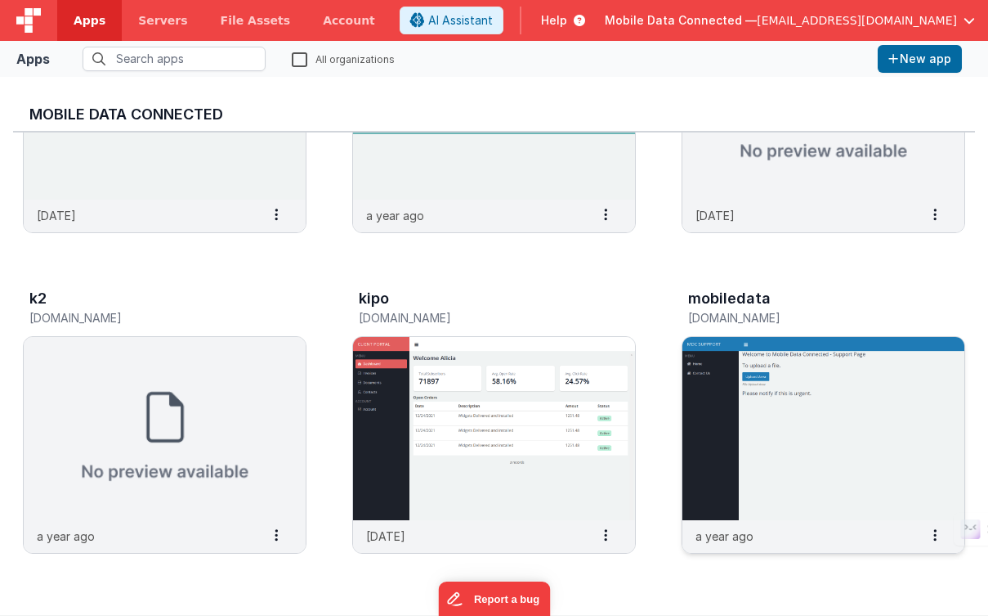
click at [737, 388] on img at bounding box center [824, 428] width 282 height 183
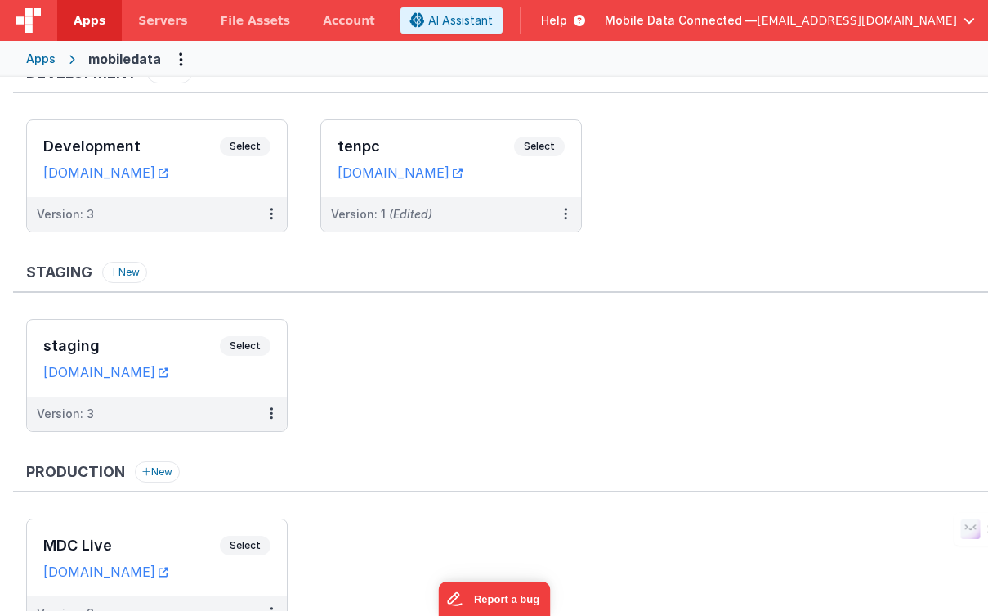
scroll to position [70, 0]
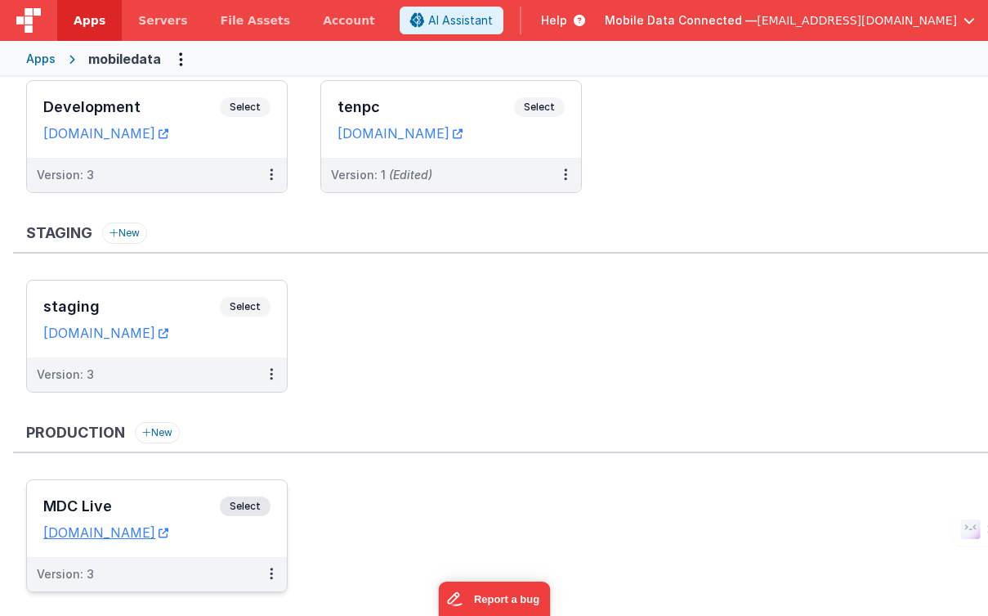
click at [253, 506] on span "Select" at bounding box center [245, 506] width 51 height 20
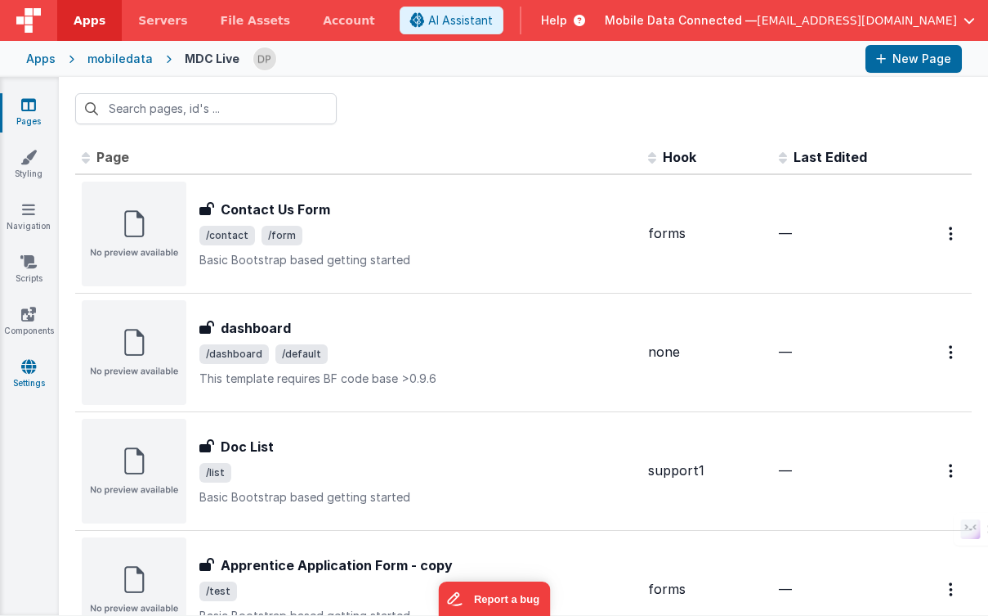
click at [27, 365] on icon at bounding box center [28, 366] width 15 height 16
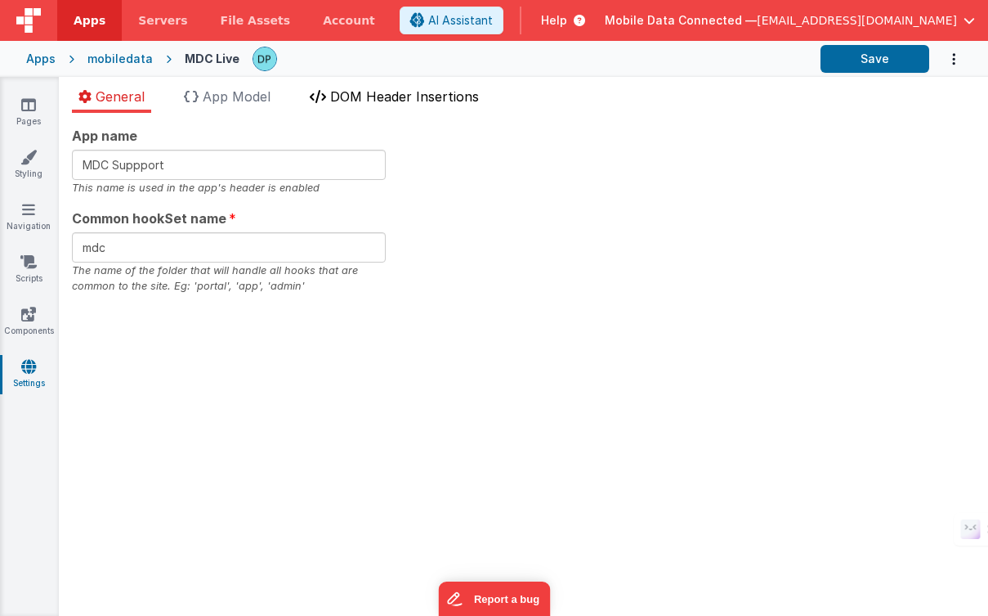
click at [399, 95] on span "DOM Header Insertions" at bounding box center [404, 96] width 149 height 16
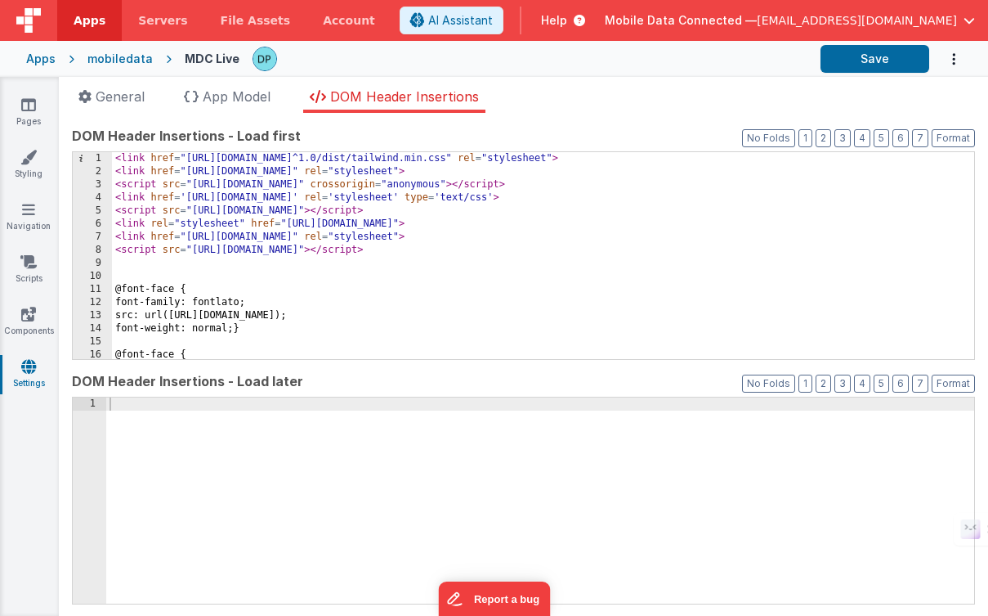
click at [125, 56] on div "mobiledata" at bounding box center [119, 59] width 65 height 16
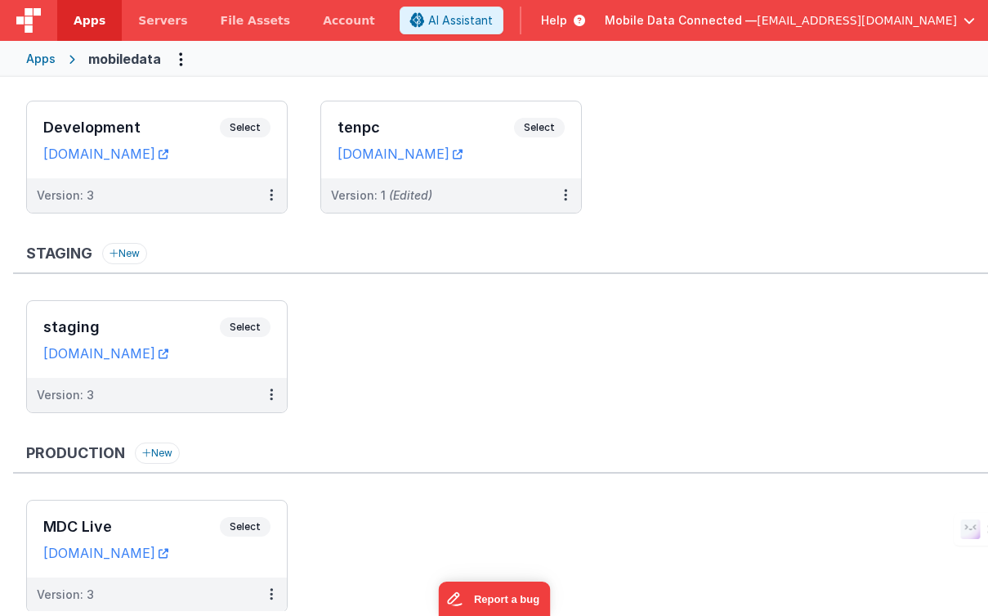
scroll to position [104, 0]
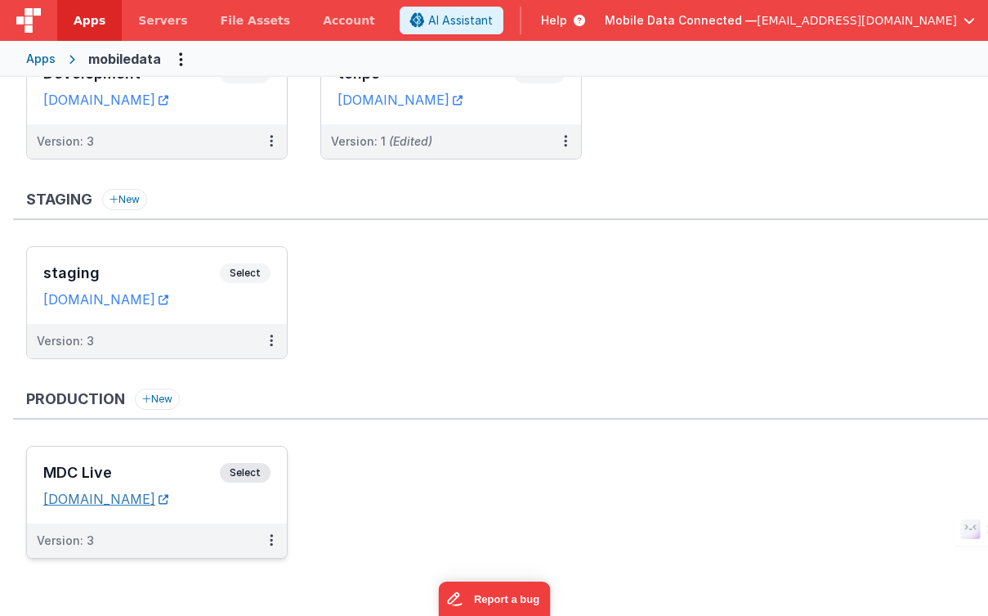
click at [168, 498] on link "support.mobiledataconnected.com" at bounding box center [105, 499] width 125 height 16
click at [248, 471] on span "Select" at bounding box center [245, 473] width 51 height 20
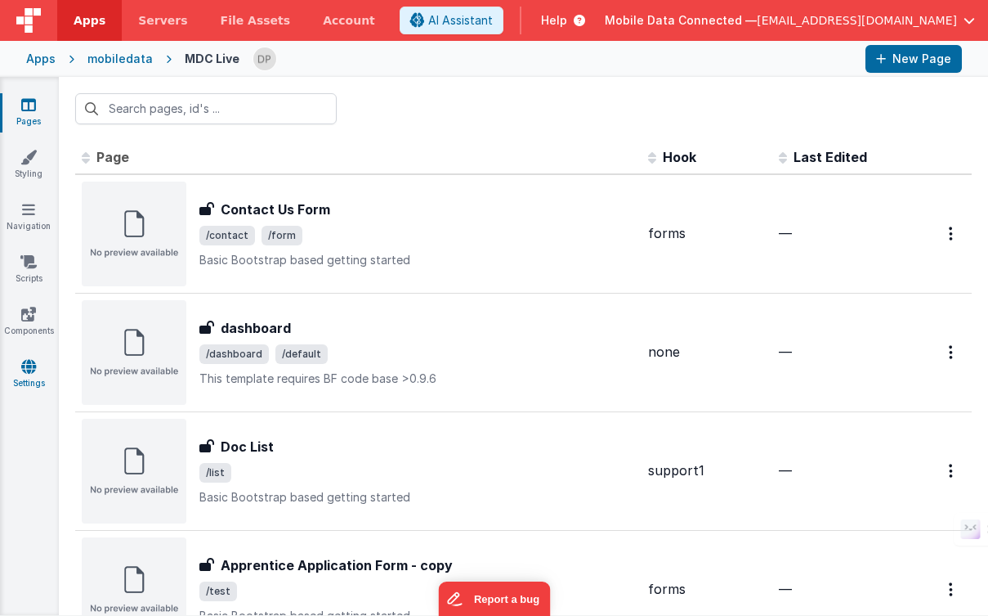
click at [25, 371] on icon at bounding box center [28, 366] width 15 height 16
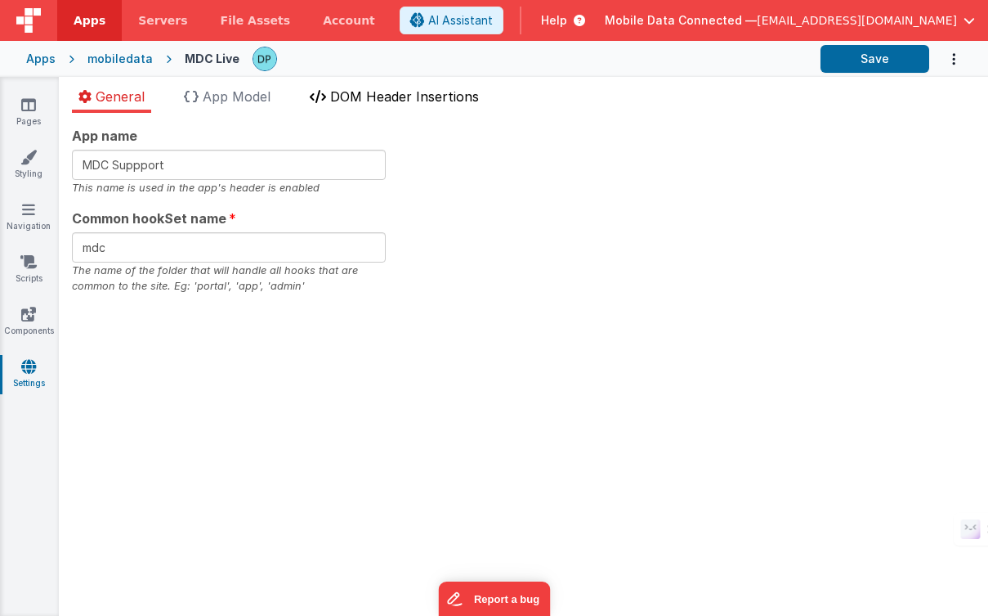
click at [428, 96] on span "DOM Header Insertions" at bounding box center [404, 96] width 149 height 16
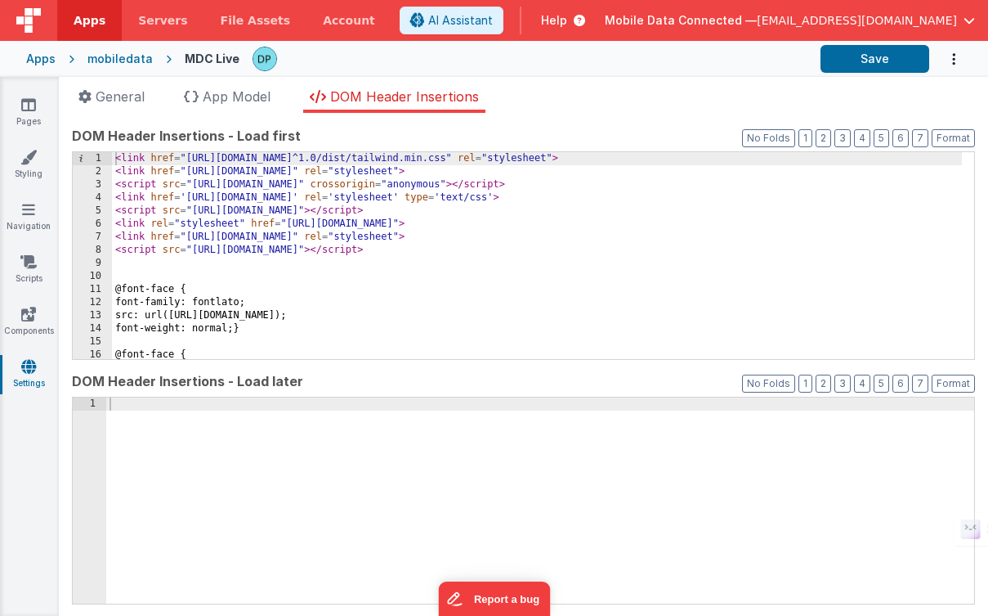
click at [114, 163] on div "< link href = "https://unpkg.com/tailwindcss@^1.0/dist/tailwind.min.css" rel = …" at bounding box center [537, 268] width 850 height 233
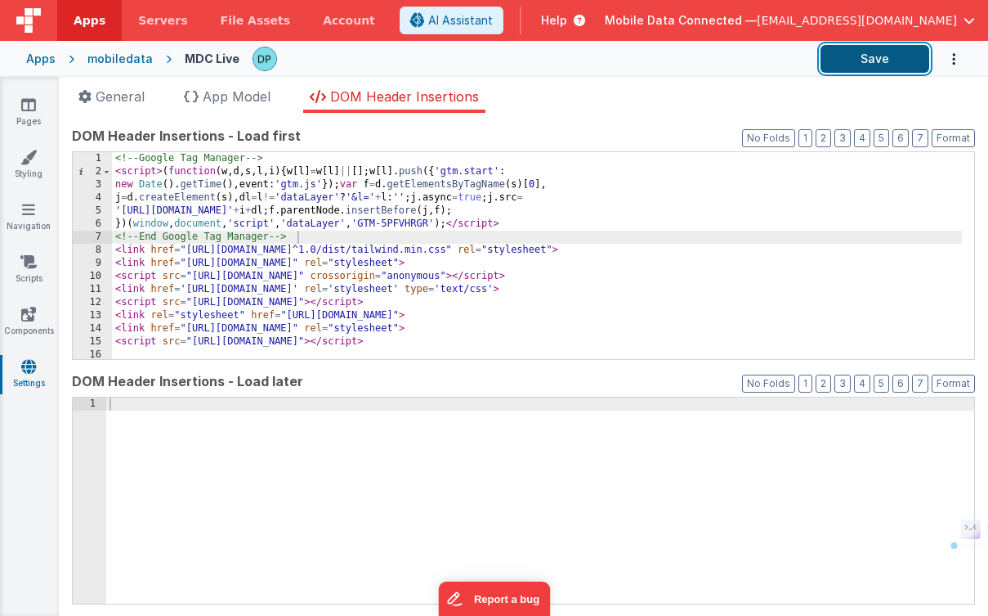
click at [879, 65] on button "Save" at bounding box center [875, 59] width 109 height 28
click at [161, 418] on div at bounding box center [540, 513] width 868 height 233
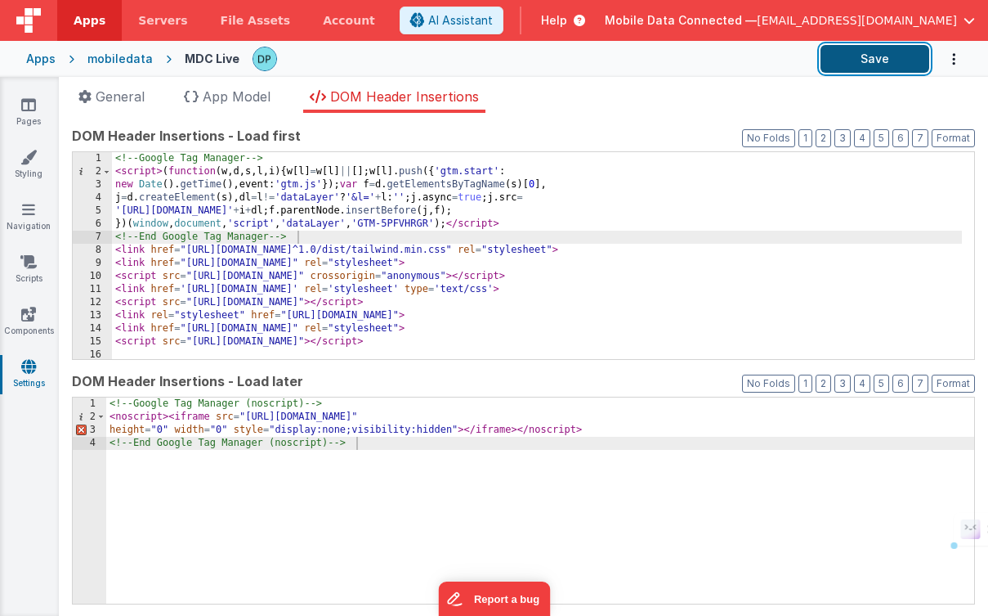
click at [891, 61] on button "Save" at bounding box center [875, 59] width 109 height 28
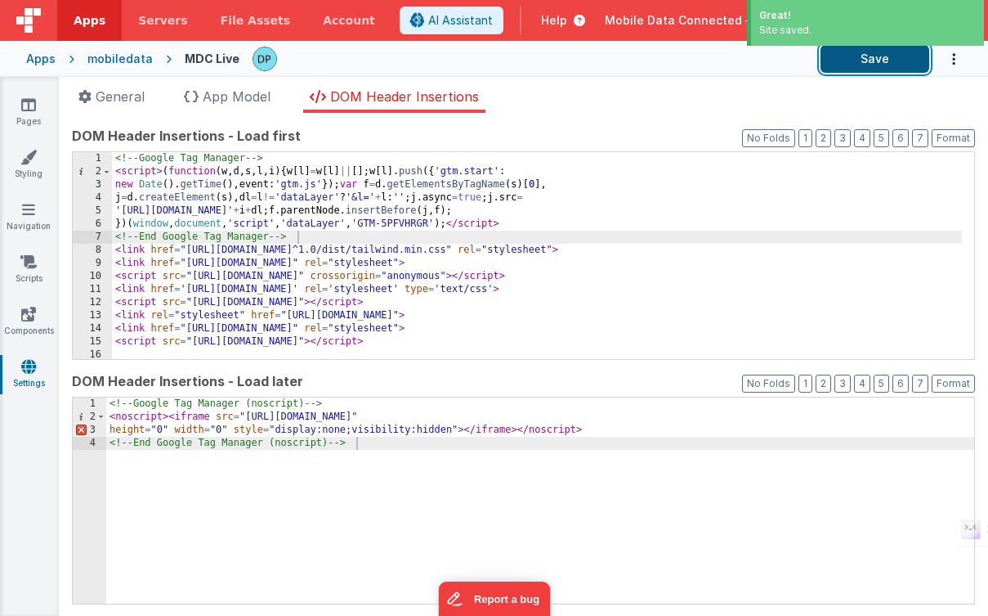
click at [861, 60] on button "Save" at bounding box center [875, 59] width 109 height 28
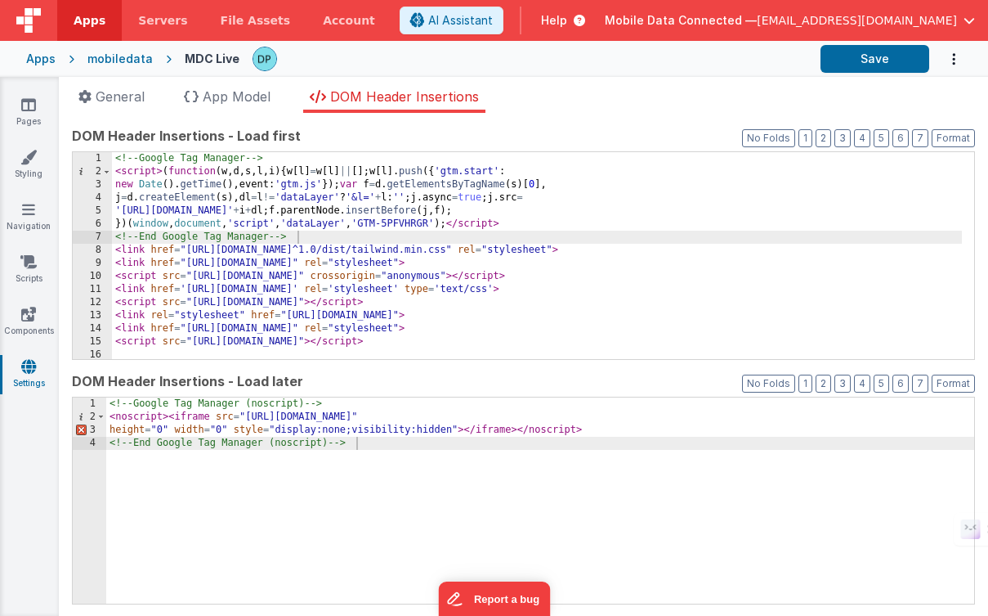
click at [39, 60] on div "Apps" at bounding box center [40, 59] width 29 height 16
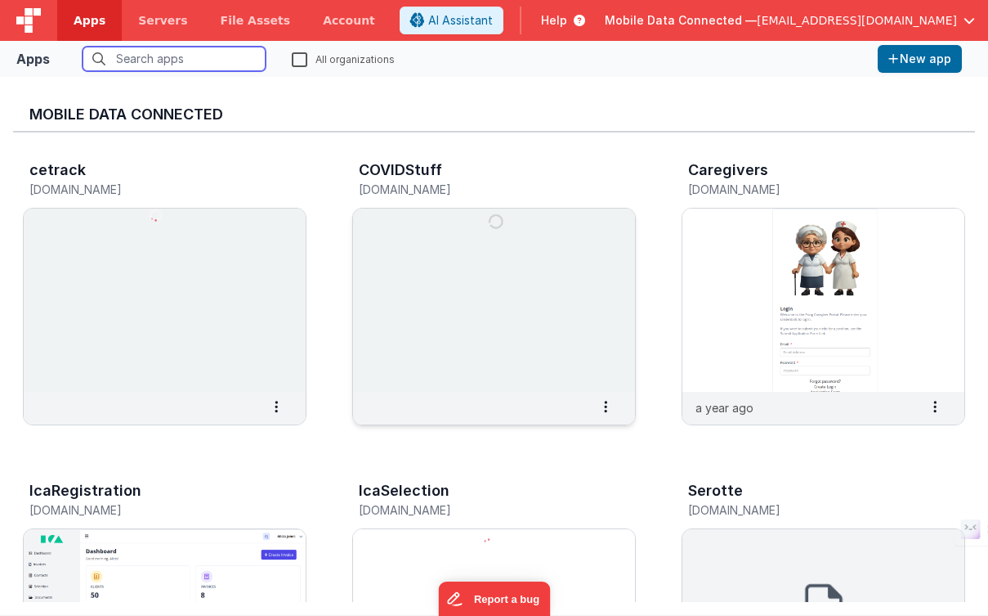
scroll to position [284, 0]
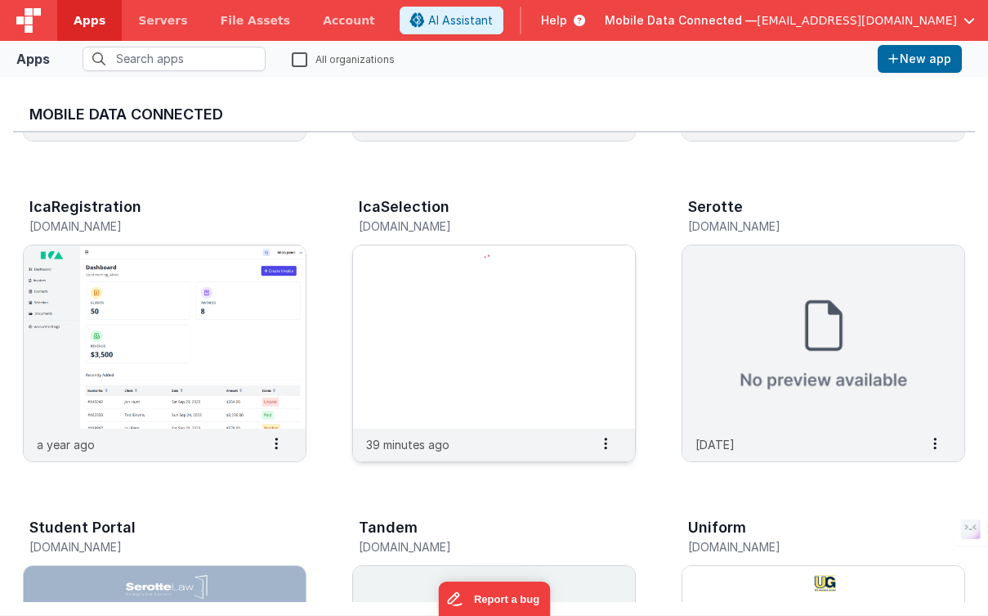
click at [580, 281] on img at bounding box center [494, 336] width 282 height 183
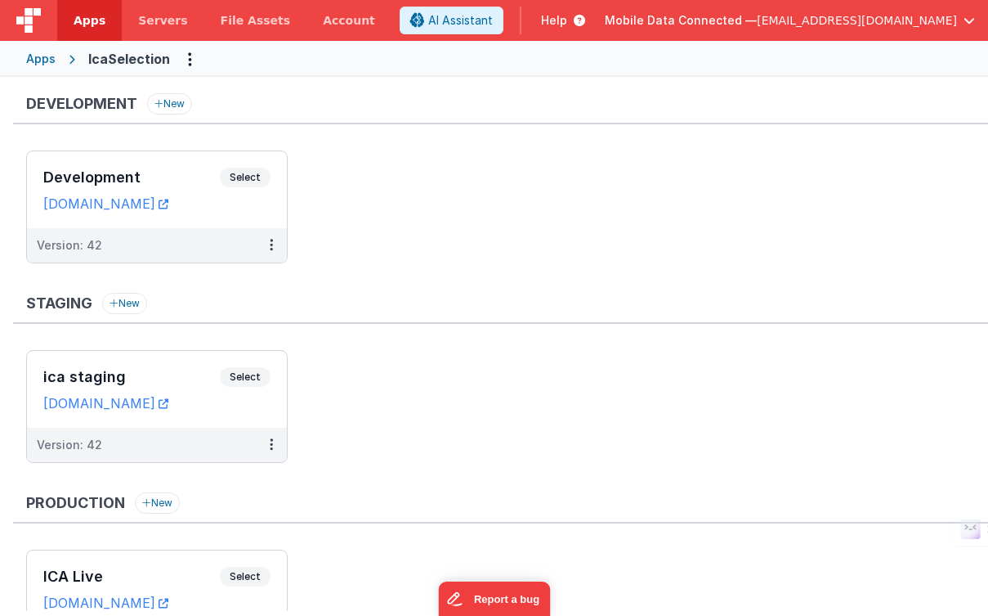
scroll to position [108, 0]
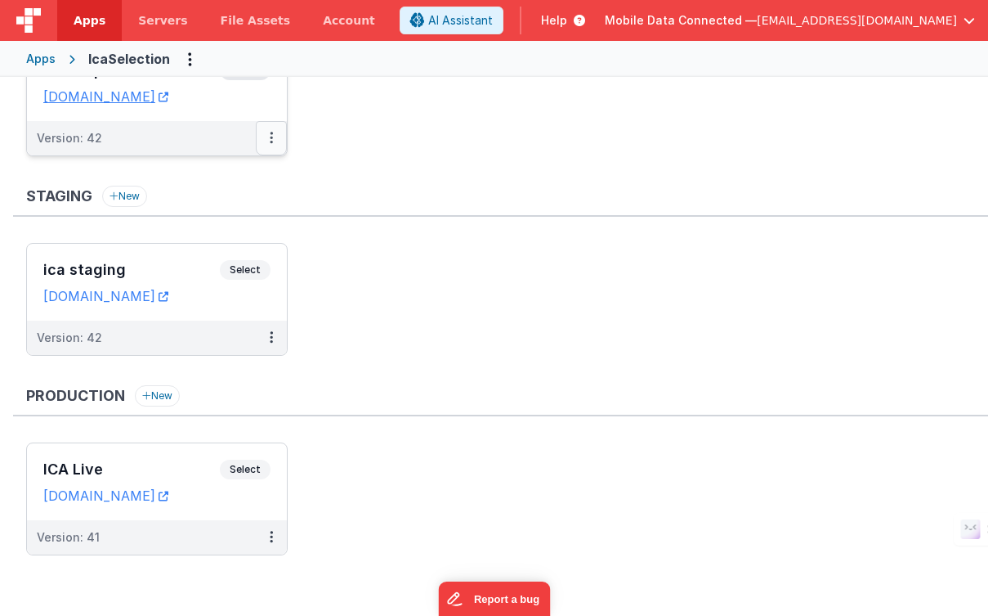
click at [270, 137] on icon at bounding box center [271, 137] width 3 height 1
click at [208, 231] on link "Deploy..." at bounding box center [215, 233] width 144 height 29
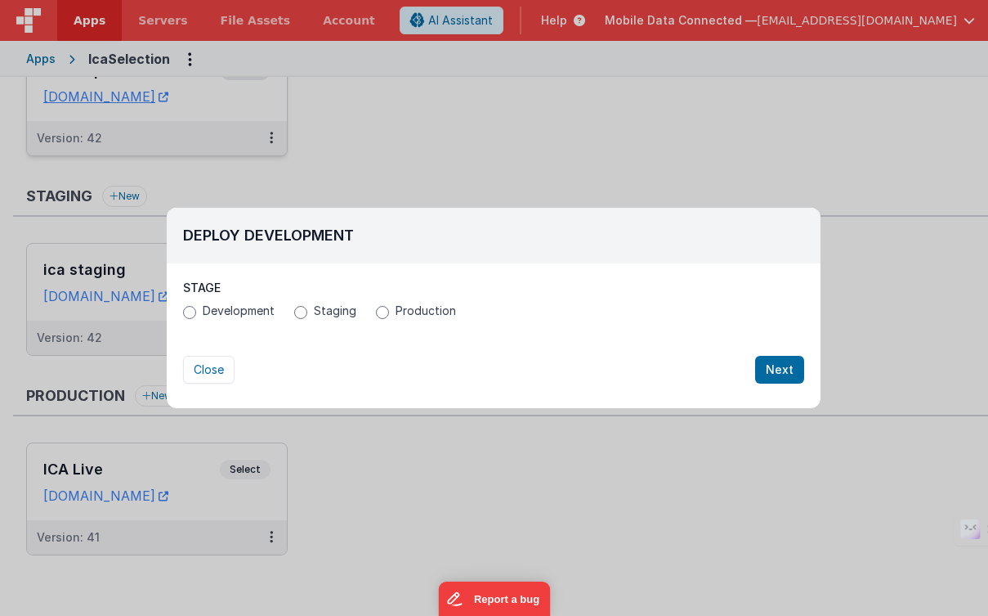
click at [423, 308] on span "Production" at bounding box center [426, 310] width 60 height 16
click at [389, 308] on input "Production" at bounding box center [382, 312] width 13 height 13
radio input "true"
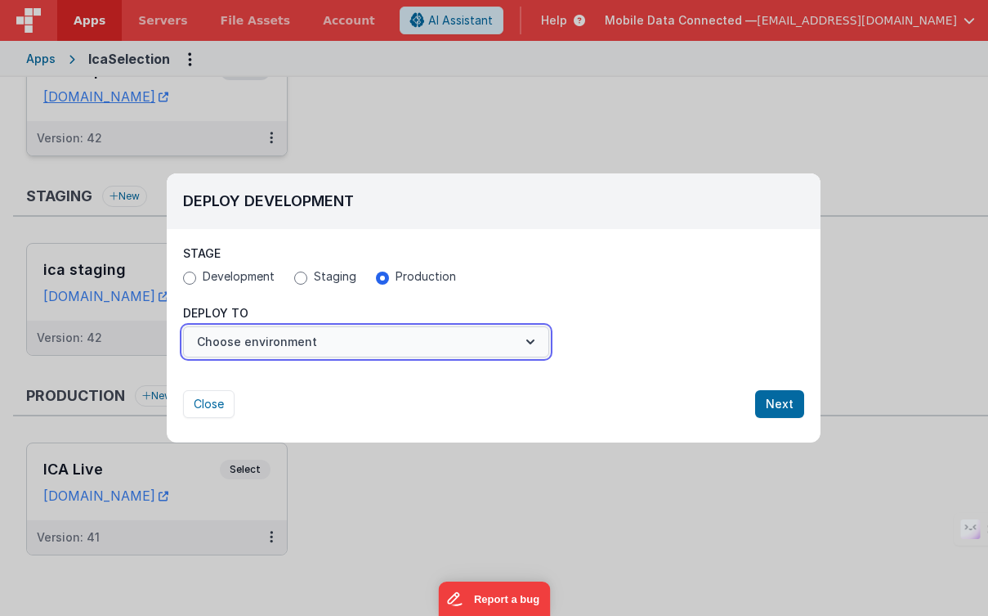
click at [343, 338] on button "Choose environment" at bounding box center [366, 341] width 366 height 31
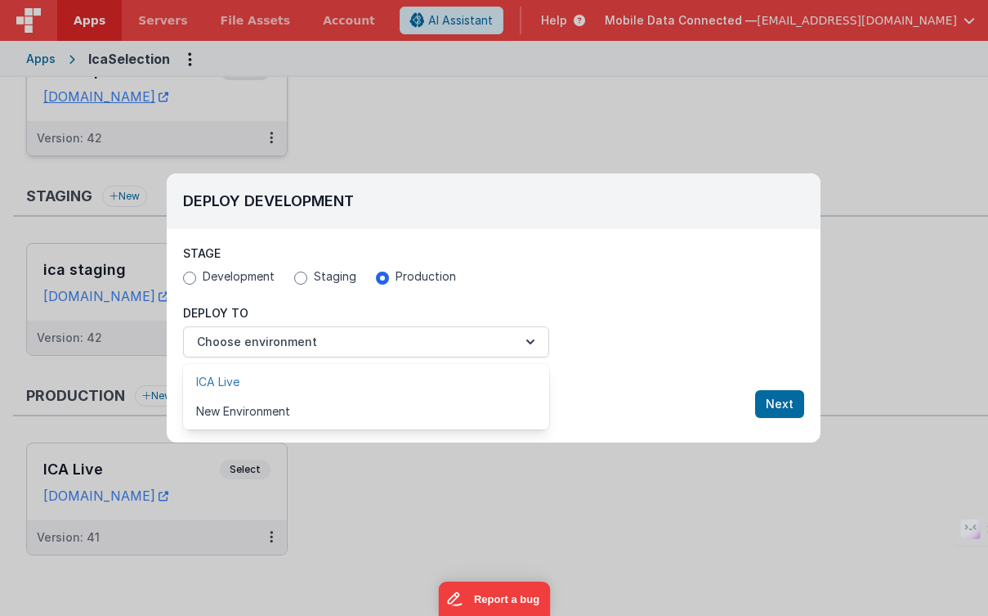
click at [300, 383] on link "ICA Live" at bounding box center [366, 381] width 366 height 29
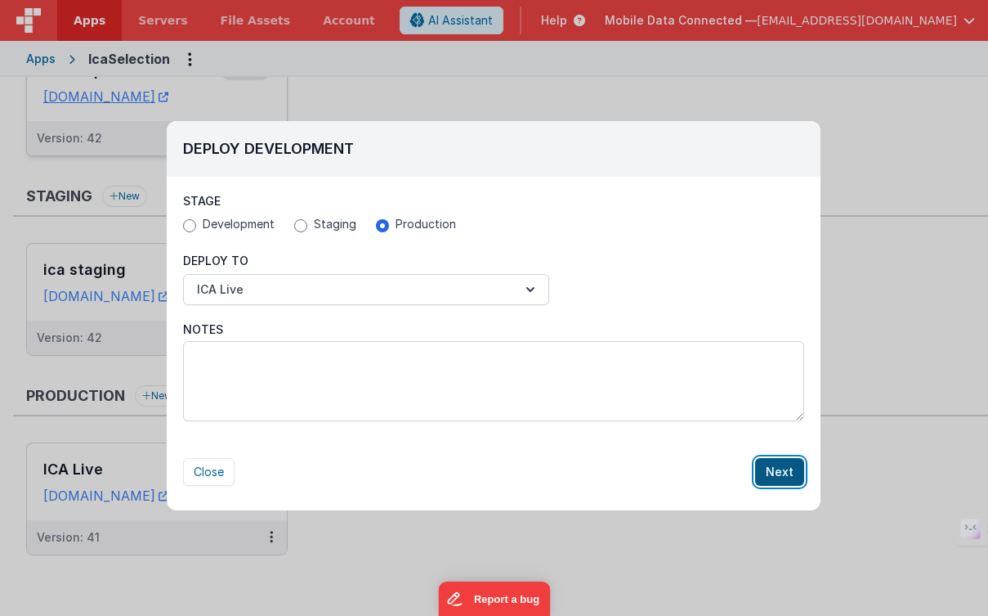
click at [786, 473] on button "Next" at bounding box center [779, 472] width 49 height 28
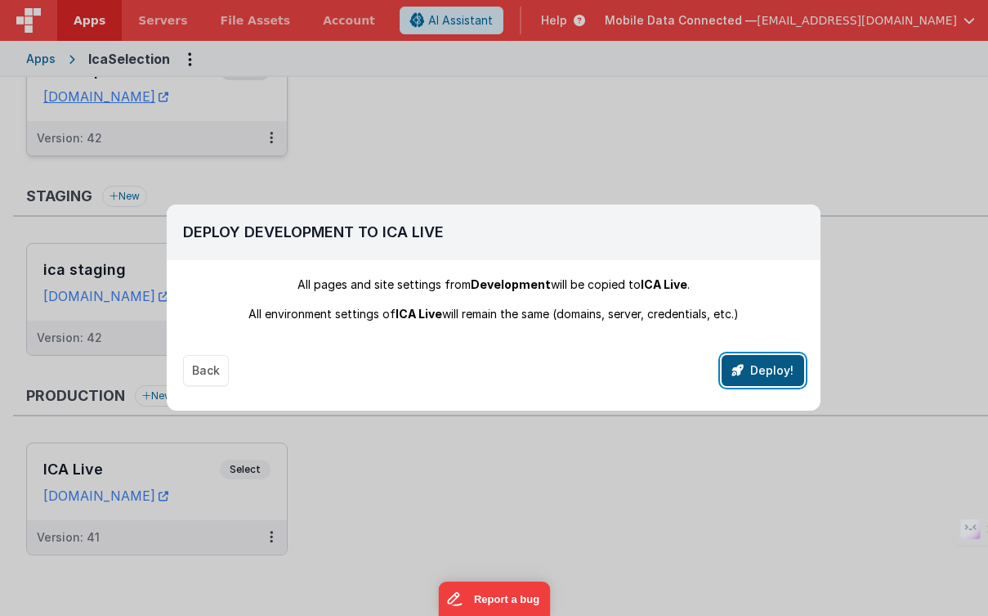
click at [765, 372] on button "Deploy!" at bounding box center [763, 370] width 83 height 31
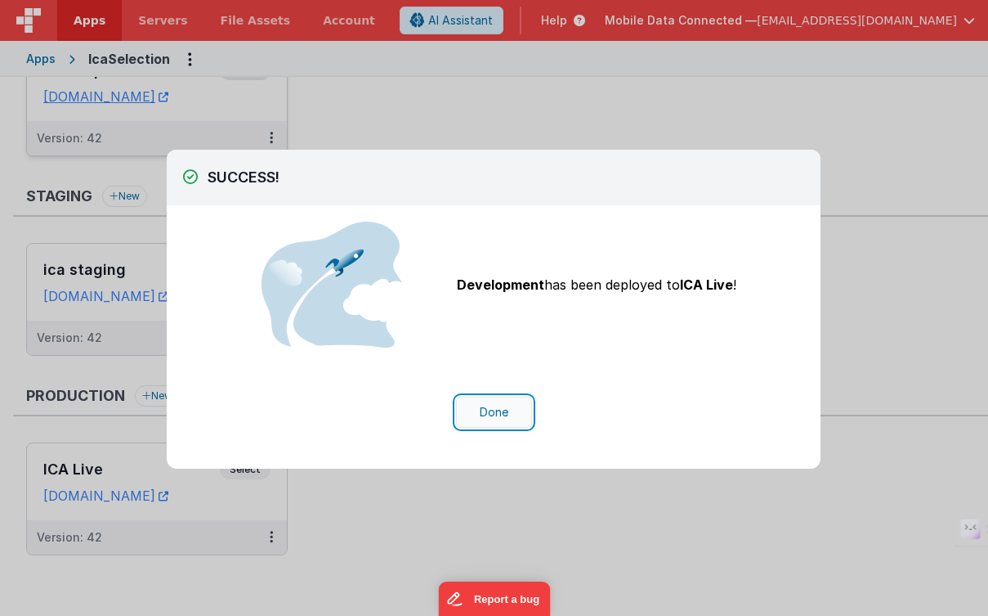
click at [487, 409] on button "Done" at bounding box center [494, 412] width 76 height 31
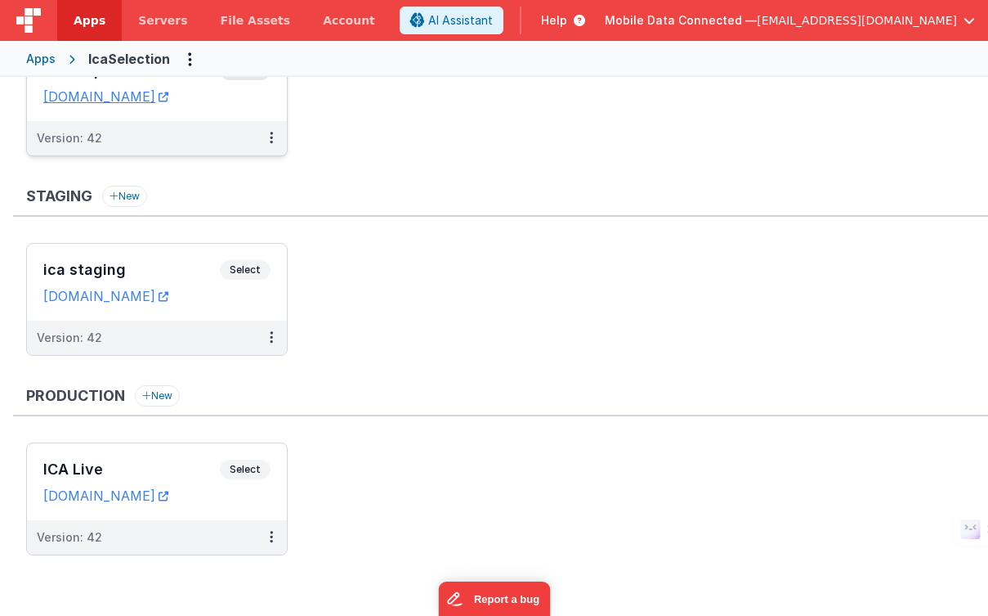
click at [86, 18] on span "Apps" at bounding box center [90, 20] width 32 height 16
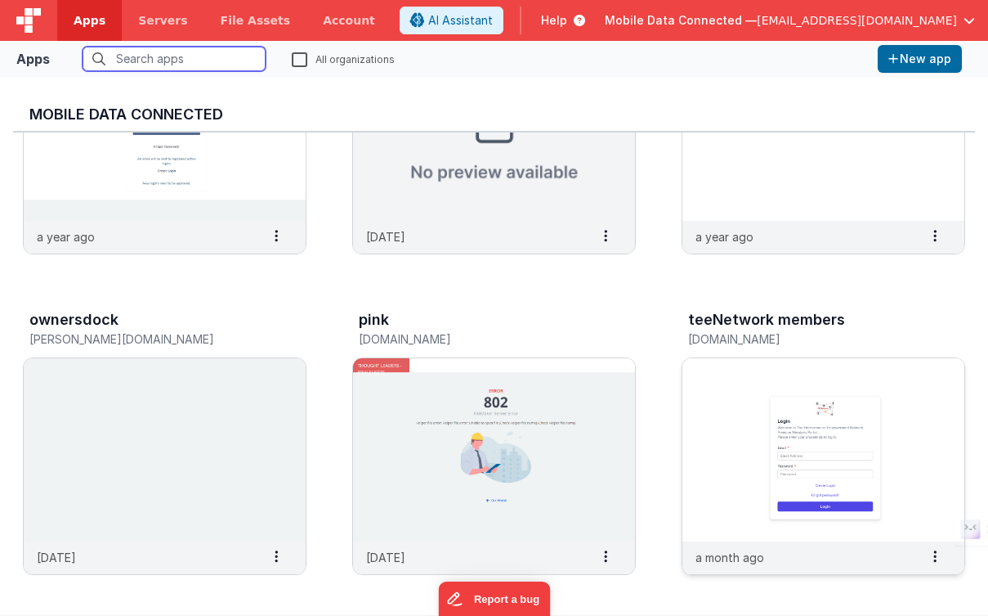
scroll to position [2295, 0]
